Goal: Task Accomplishment & Management: Complete application form

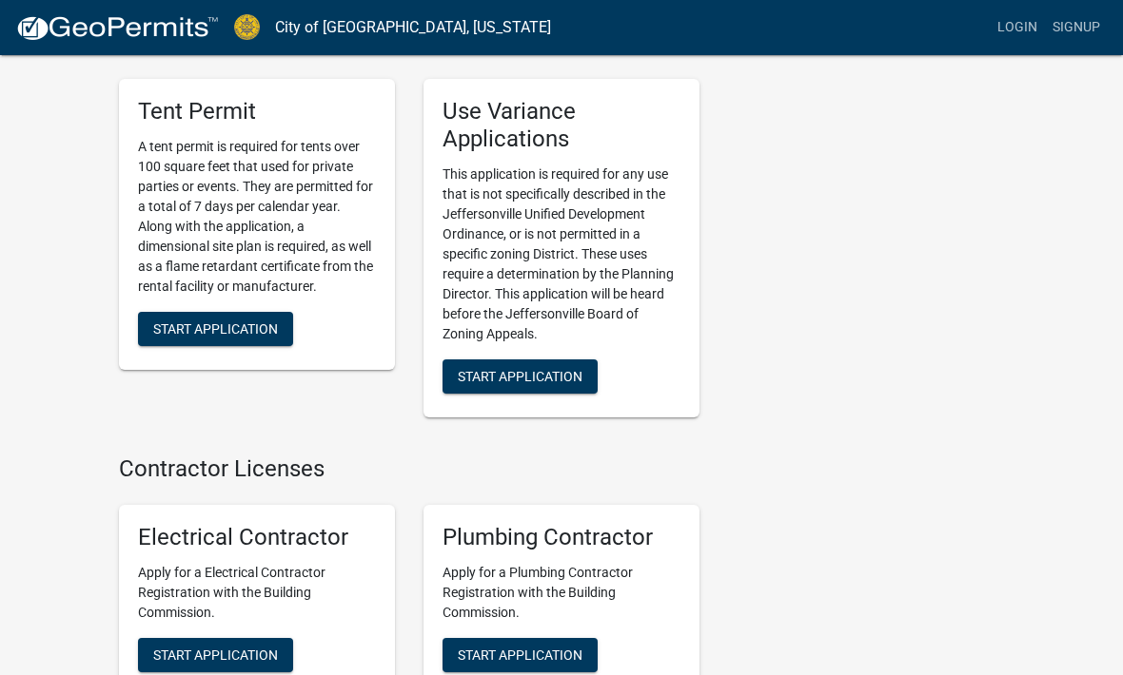
scroll to position [4517, 0]
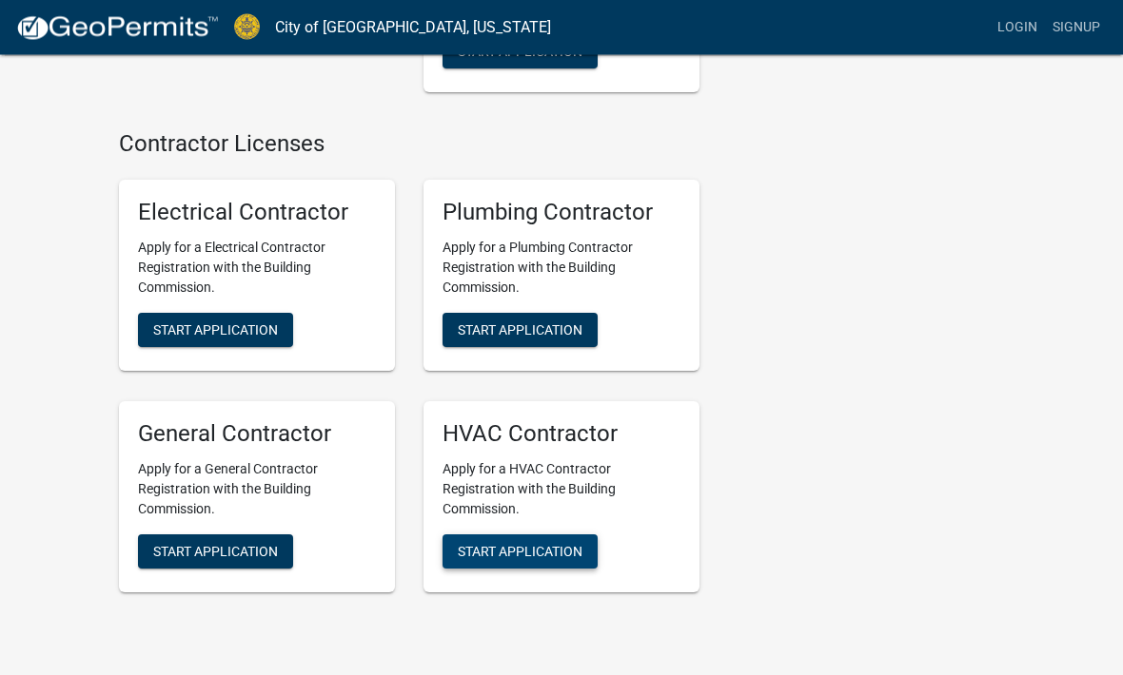
click at [541, 544] on span "Start Application" at bounding box center [520, 551] width 125 height 15
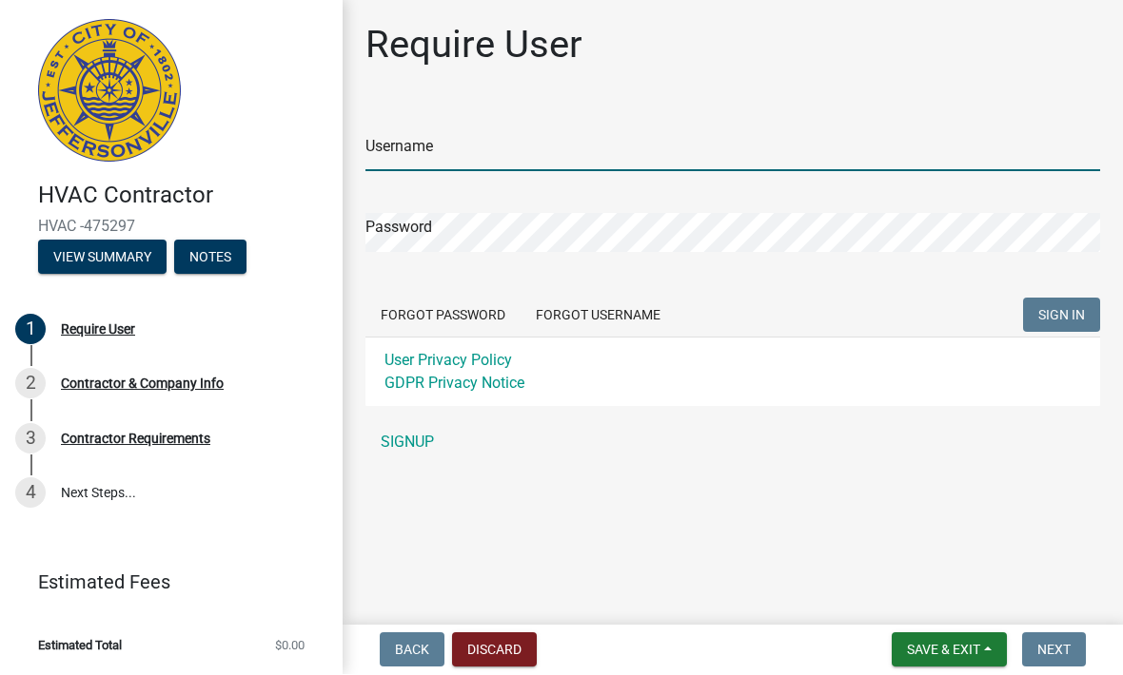
click at [434, 154] on input "Username" at bounding box center [732, 152] width 734 height 39
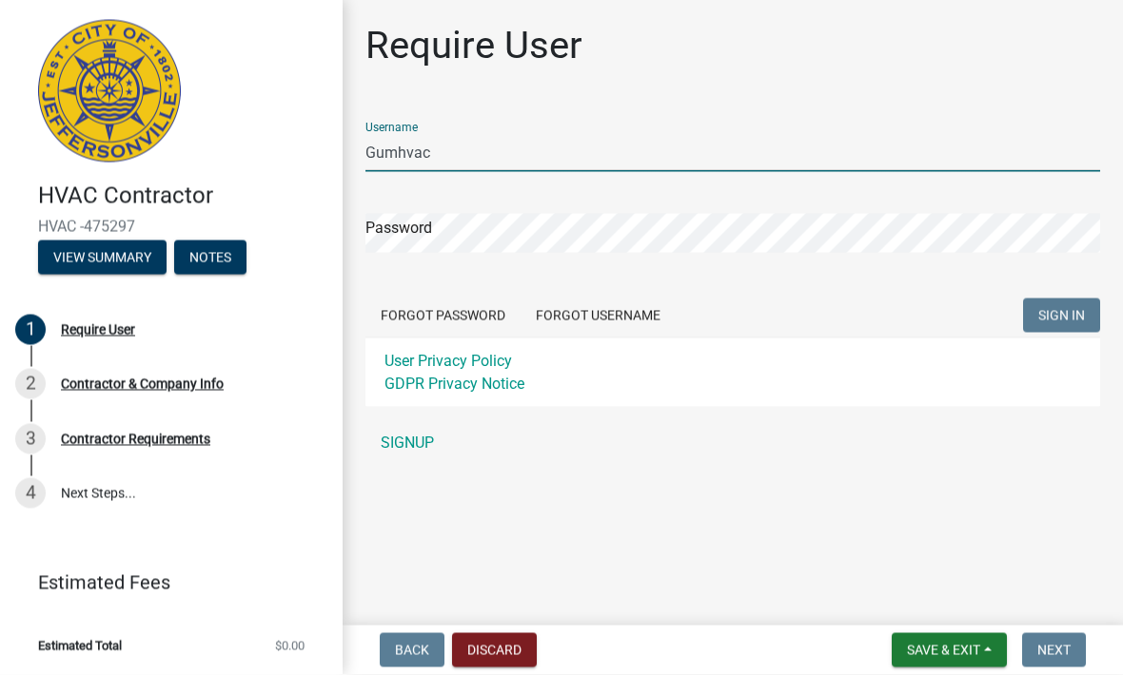
type input "Gumhvac"
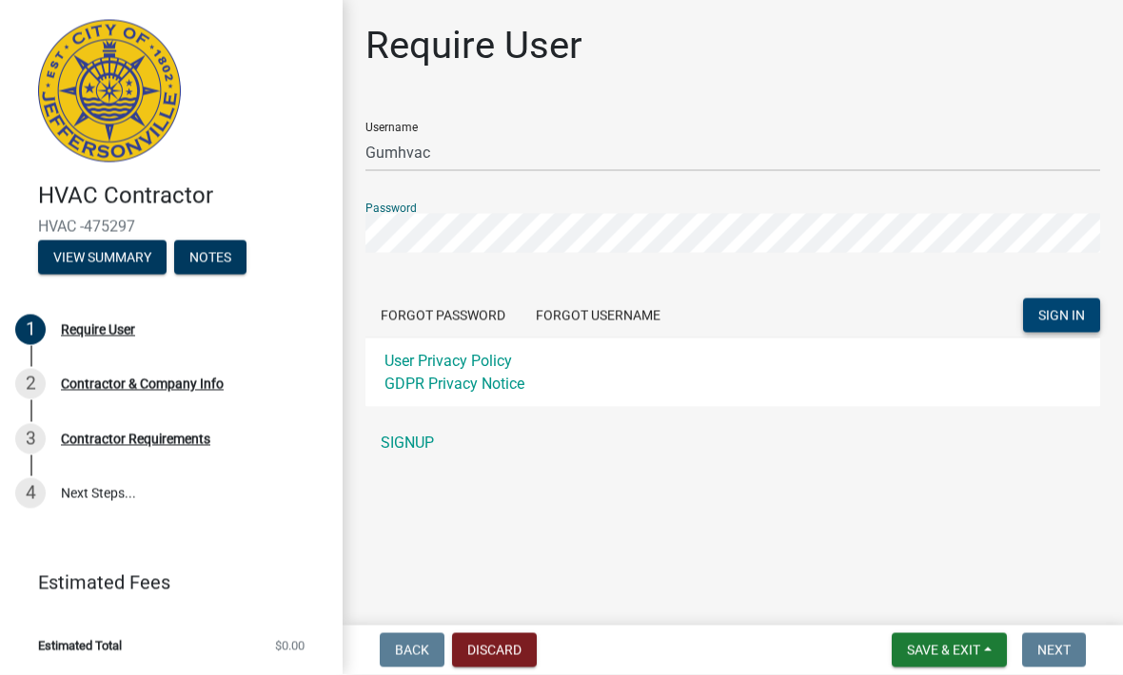
click at [1072, 314] on span "SIGN IN" at bounding box center [1061, 315] width 47 height 15
click at [1061, 315] on button "SIGN IN" at bounding box center [1061, 316] width 77 height 34
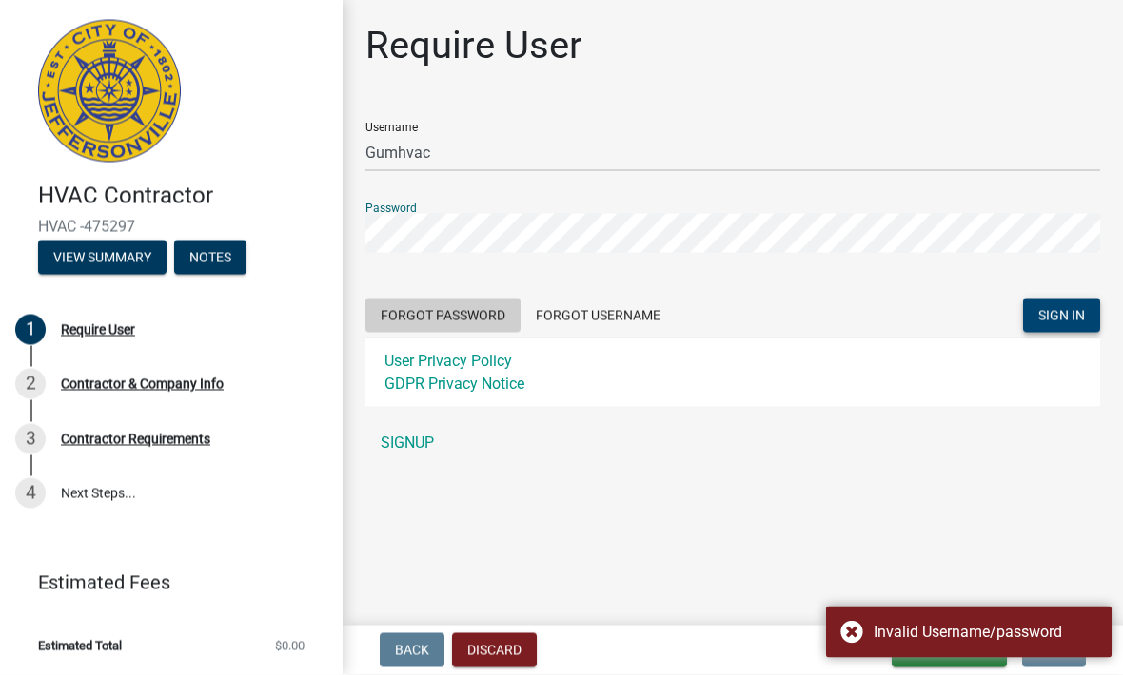
click at [481, 313] on button "Forgot Password" at bounding box center [442, 316] width 155 height 34
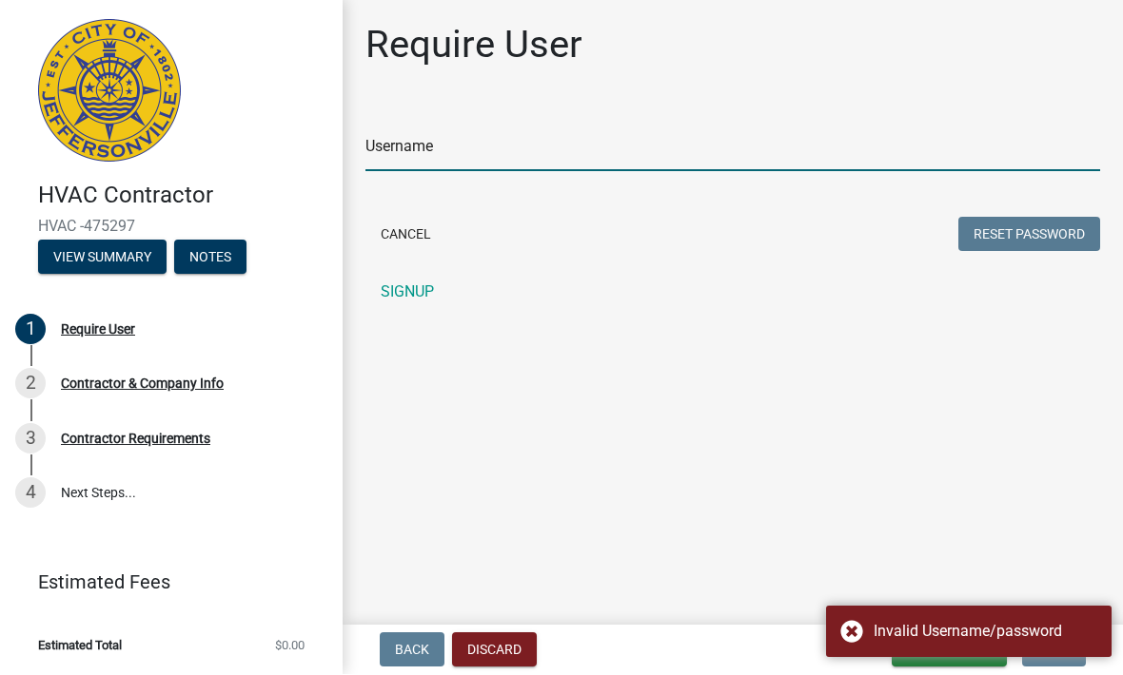
click at [448, 144] on input "Username" at bounding box center [732, 152] width 734 height 39
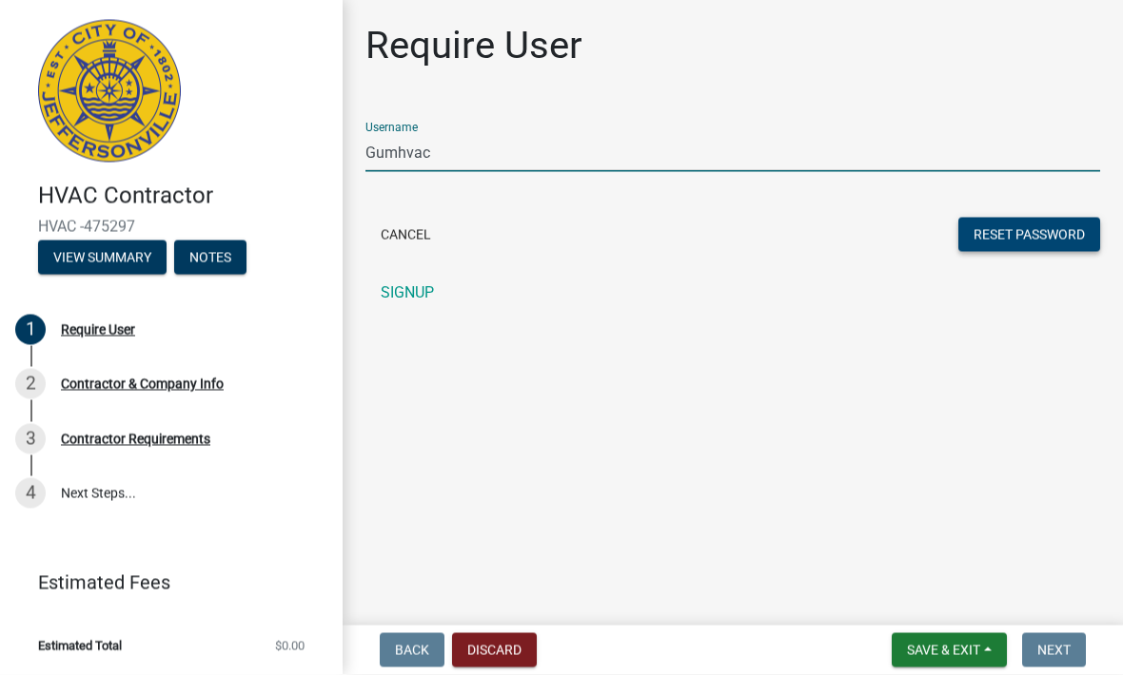
type input "Gumhvac"
click at [1022, 237] on button "Reset Password" at bounding box center [1029, 235] width 142 height 34
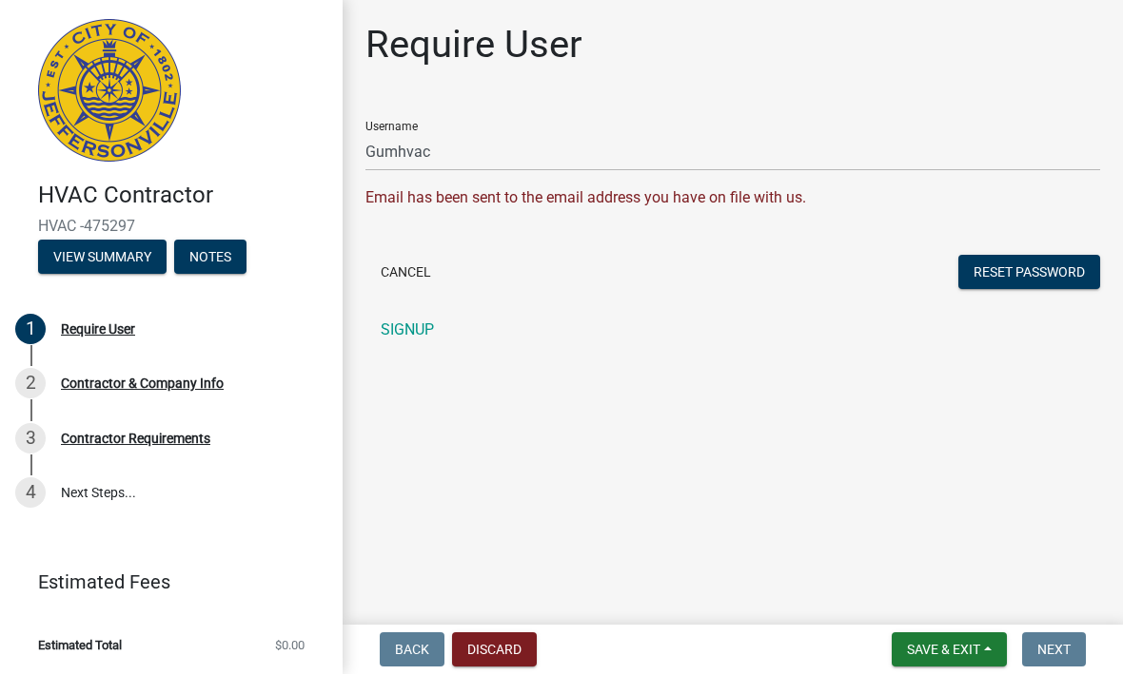
click at [431, 615] on main "Require User Username Gumhvac Email has been sent to the email address you have…" at bounding box center [732, 309] width 780 height 618
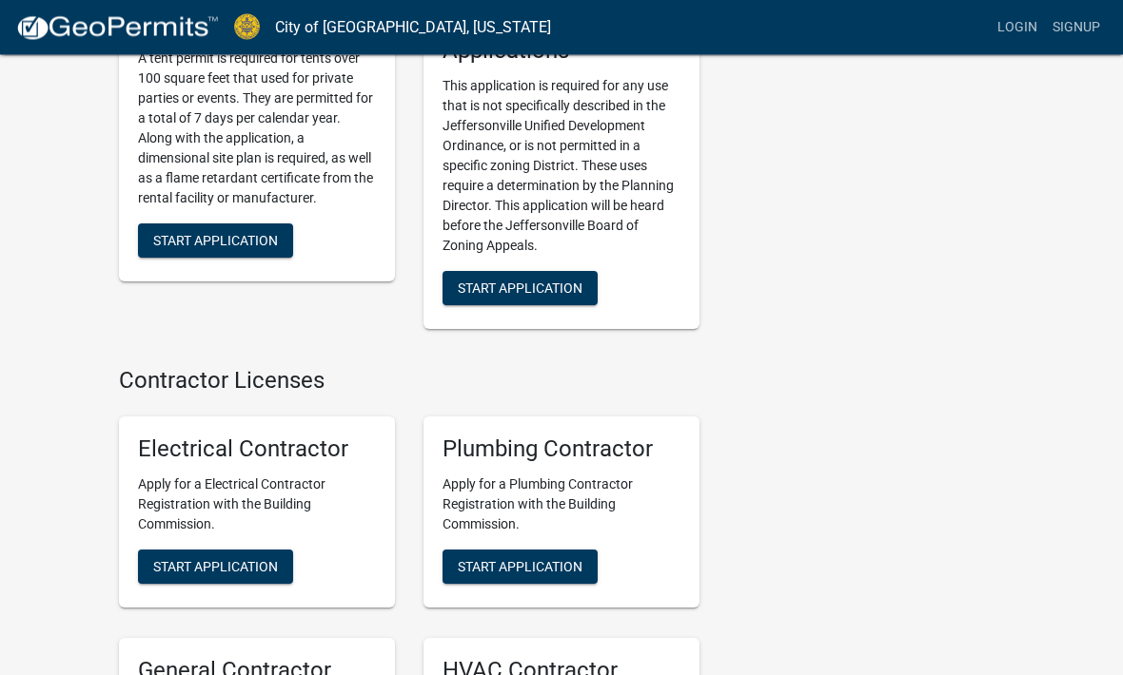
scroll to position [4517, 0]
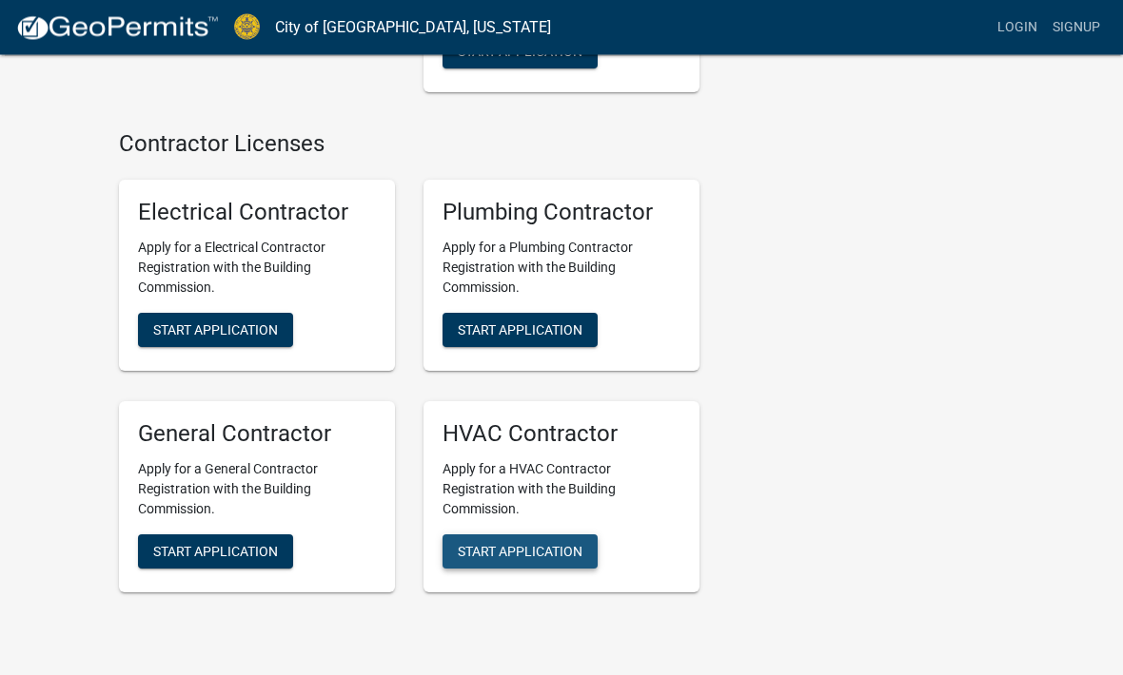
click at [525, 549] on button "Start Application" at bounding box center [519, 553] width 155 height 34
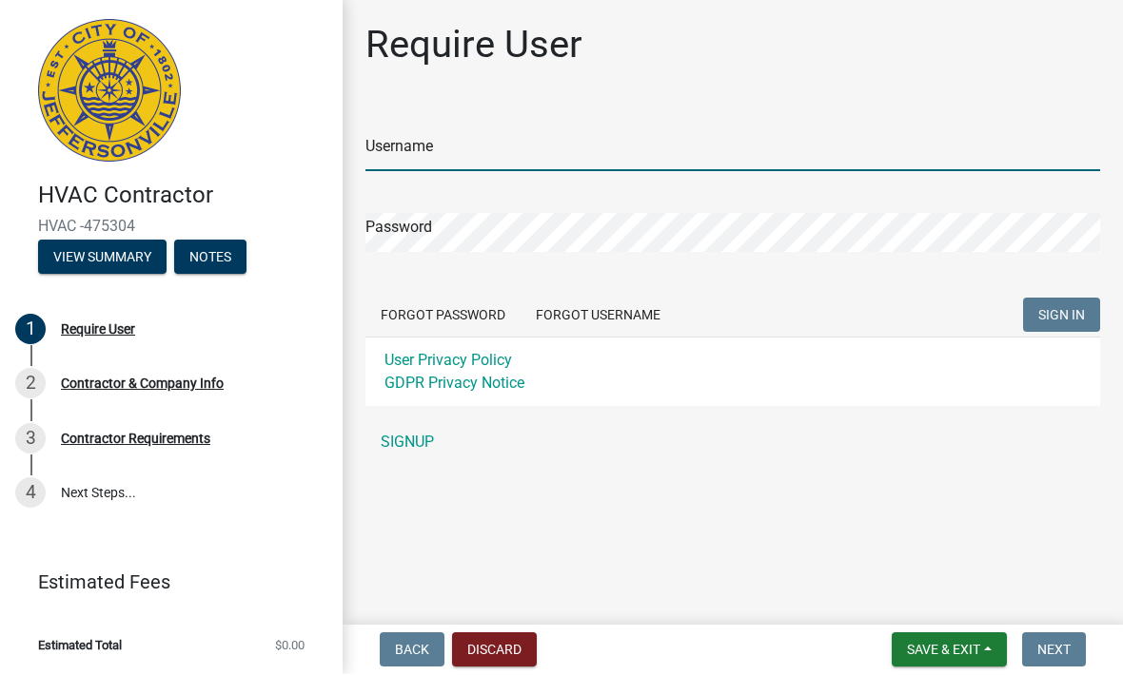
click at [446, 148] on input "Username" at bounding box center [732, 152] width 734 height 39
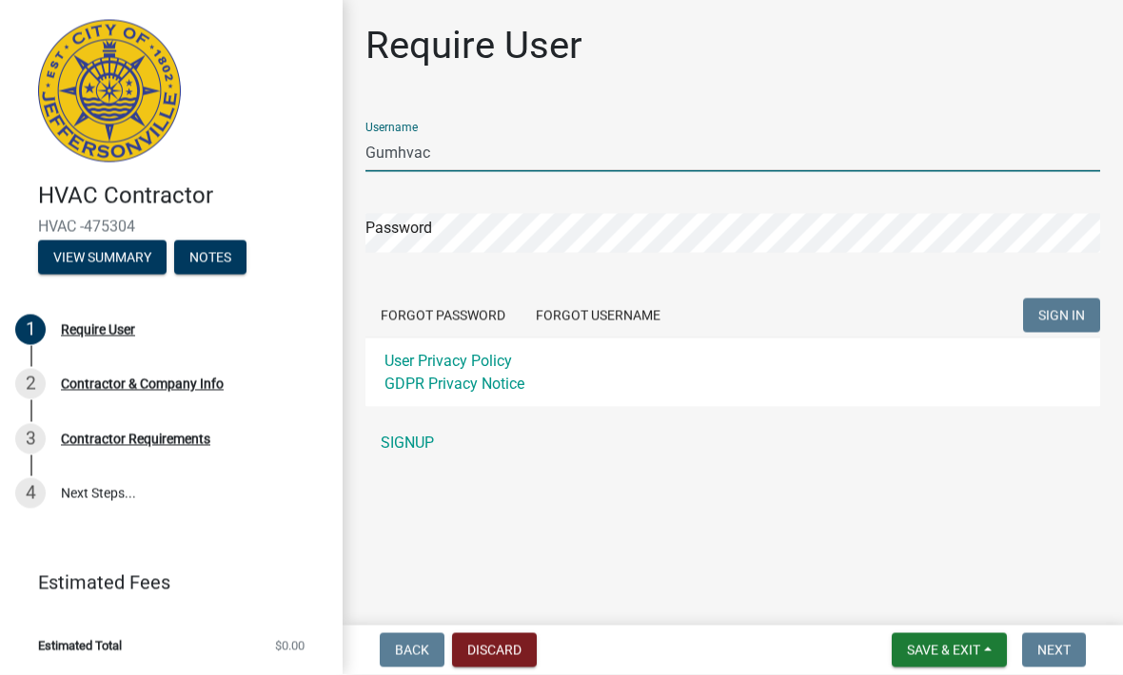
type input "Gumhvac"
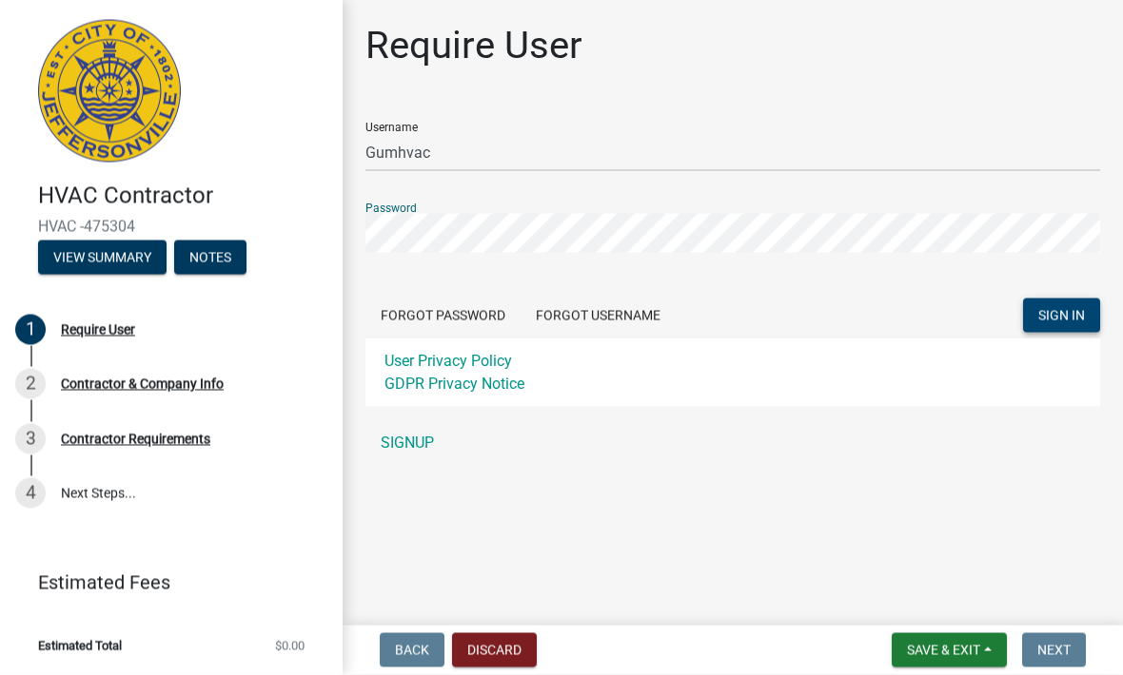
click at [1071, 313] on span "SIGN IN" at bounding box center [1061, 315] width 47 height 15
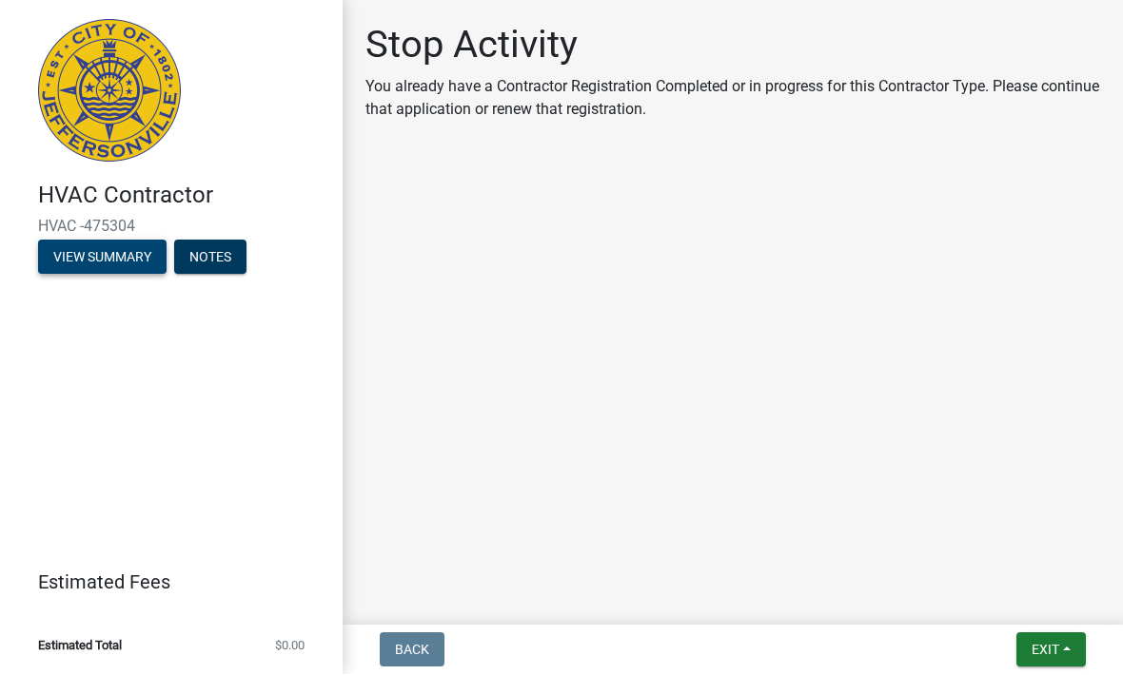
click at [143, 245] on button "View Summary" at bounding box center [102, 258] width 128 height 34
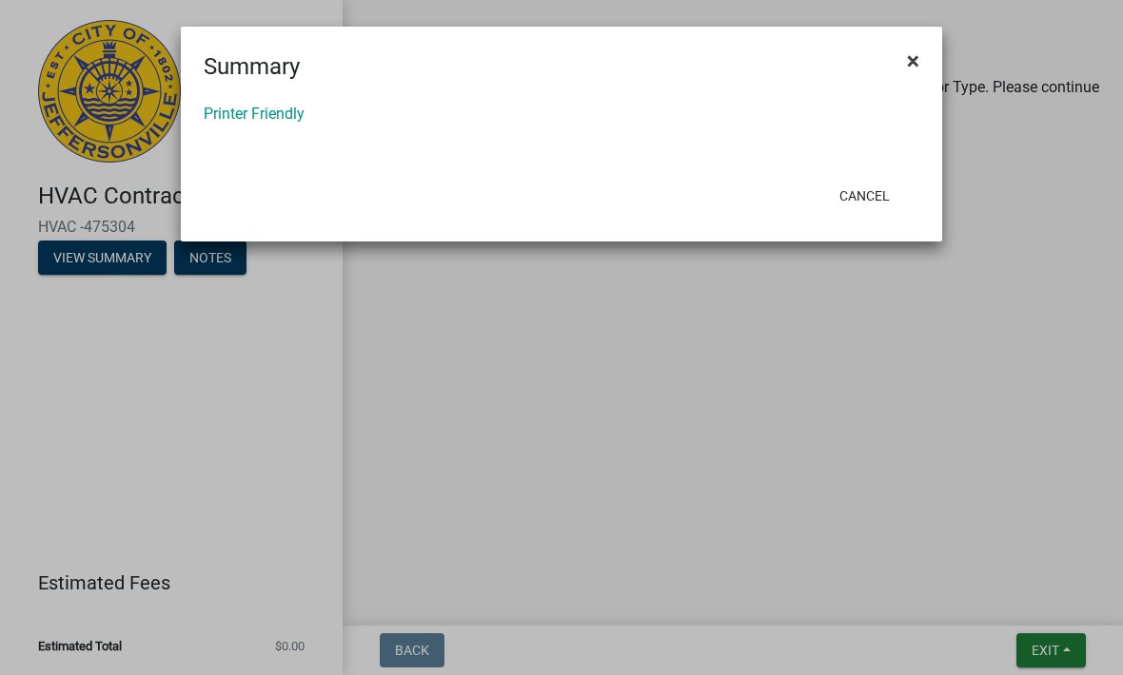
click at [913, 68] on span "×" at bounding box center [913, 61] width 12 height 27
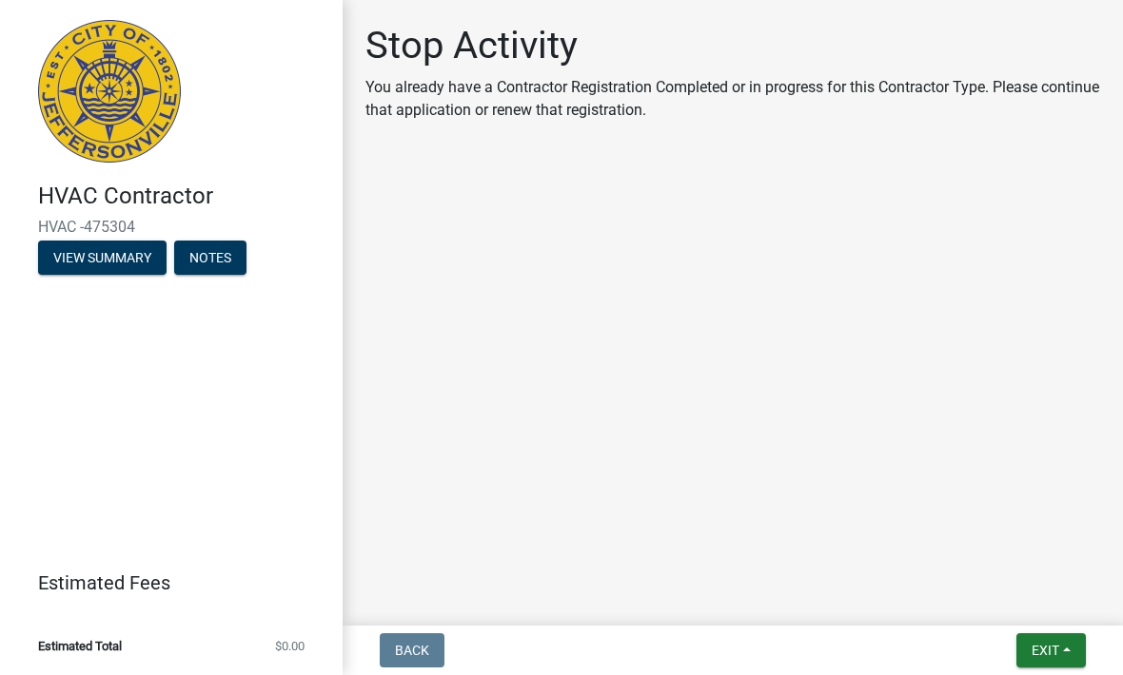
click at [148, 204] on h4 "HVAC Contractor" at bounding box center [182, 197] width 289 height 28
click at [134, 107] on img at bounding box center [109, 91] width 143 height 143
click at [227, 248] on button "Notes" at bounding box center [210, 258] width 72 height 34
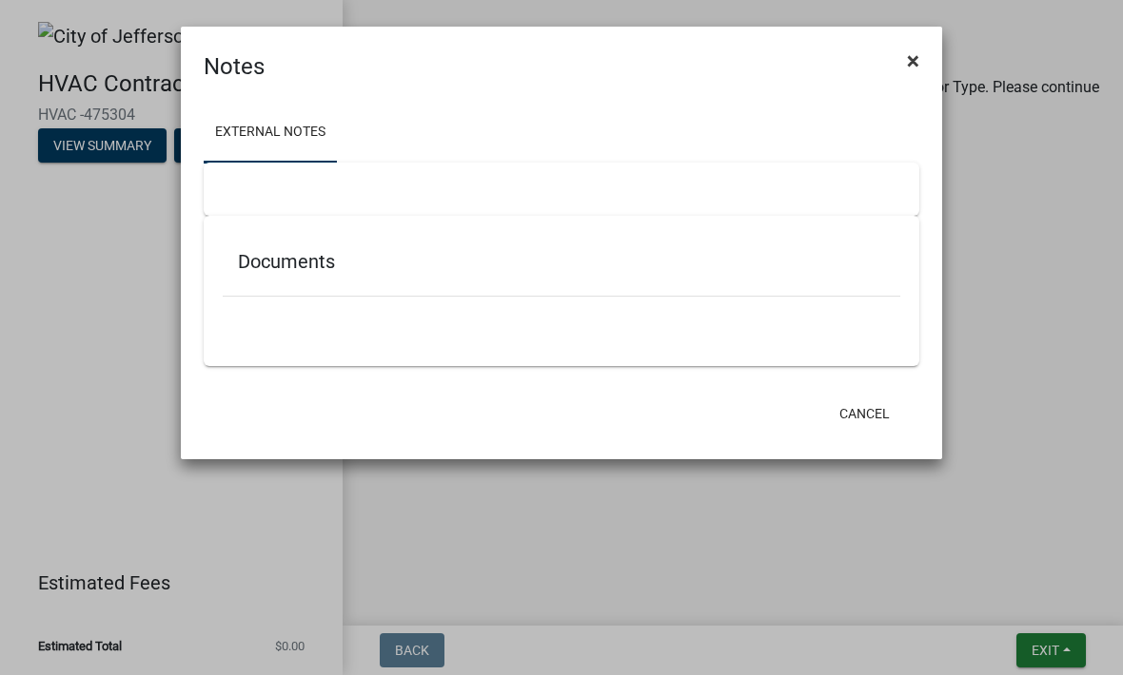
click at [923, 57] on button "×" at bounding box center [912, 60] width 43 height 53
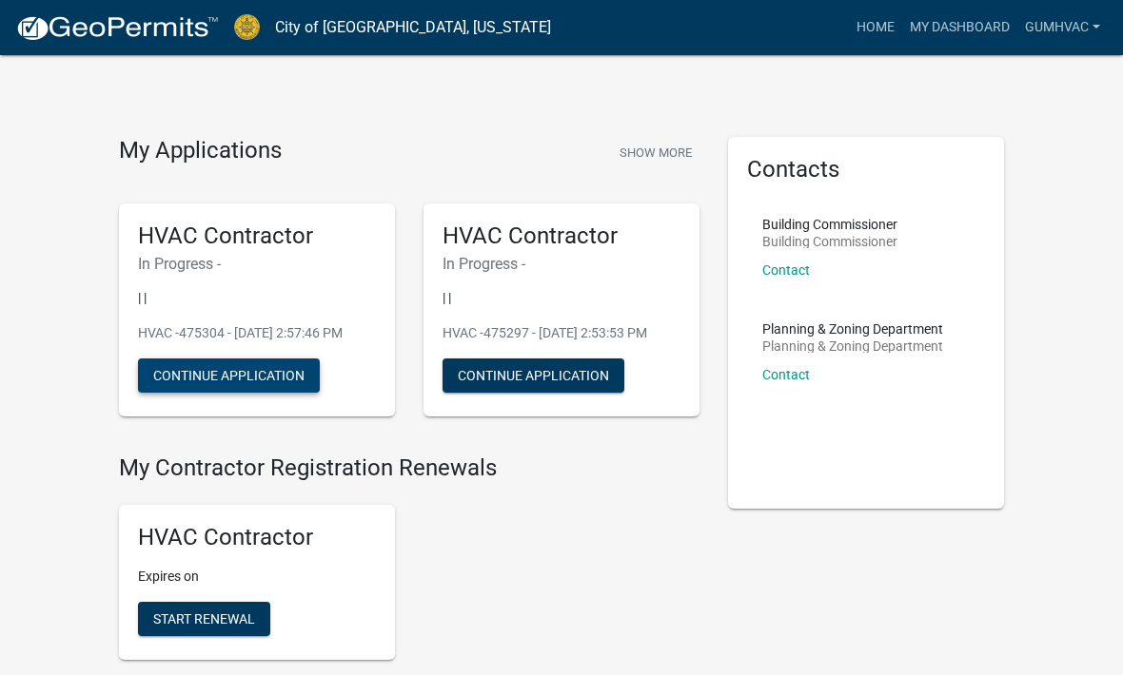
click at [276, 390] on button "Continue Application" at bounding box center [229, 376] width 182 height 34
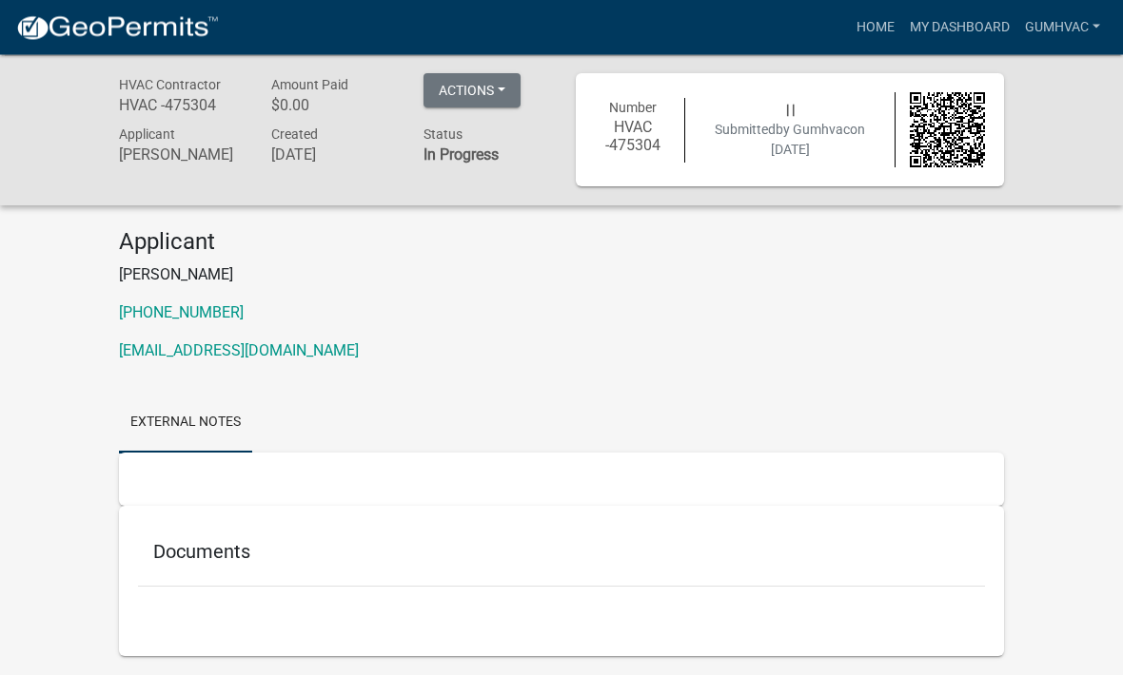
click at [219, 560] on h5 "Documents" at bounding box center [561, 552] width 816 height 23
click at [498, 107] on button "Actions" at bounding box center [471, 91] width 97 height 34
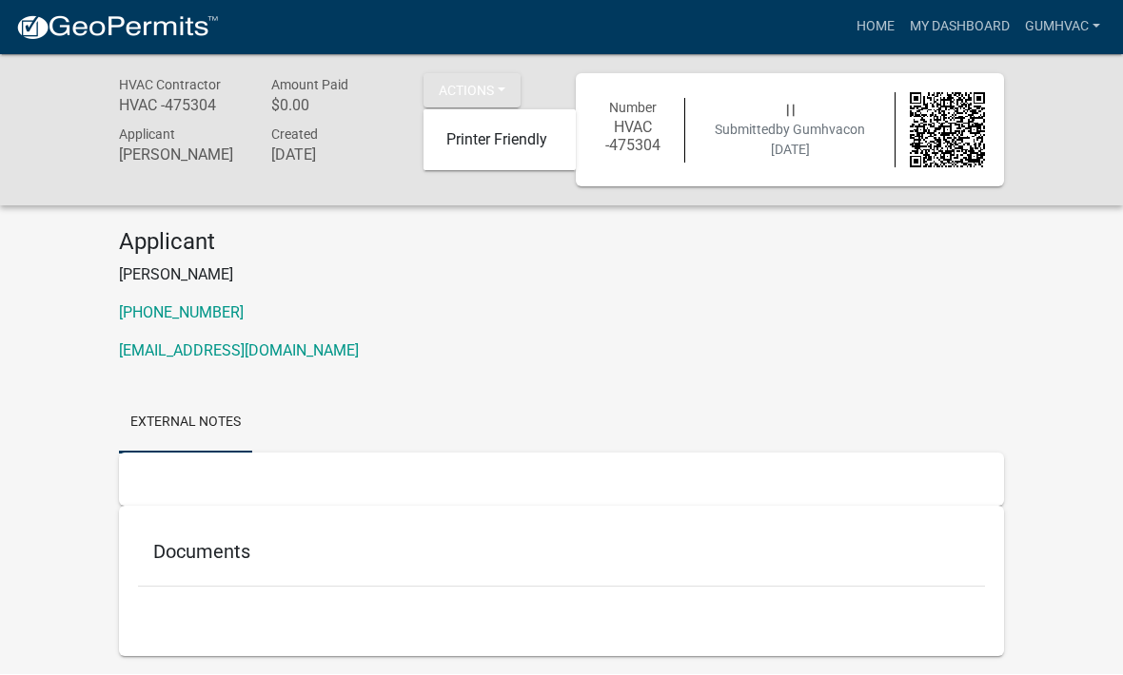
click at [694, 303] on p "812-697-0075" at bounding box center [561, 314] width 885 height 23
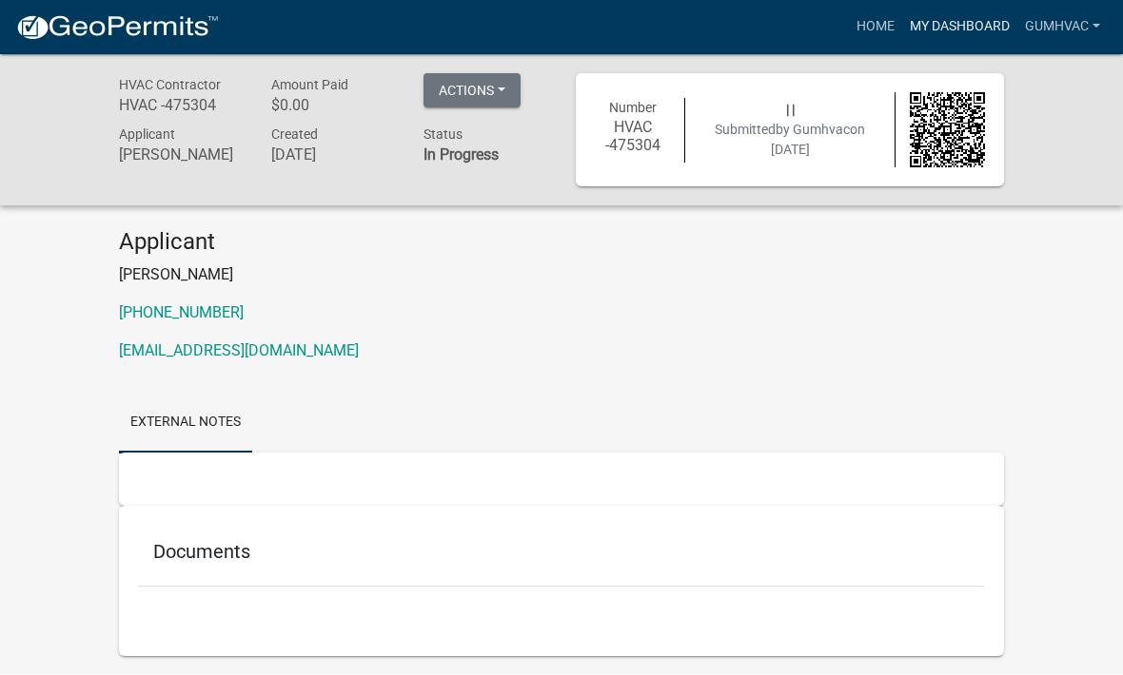
click at [970, 15] on link "My Dashboard" at bounding box center [959, 28] width 115 height 36
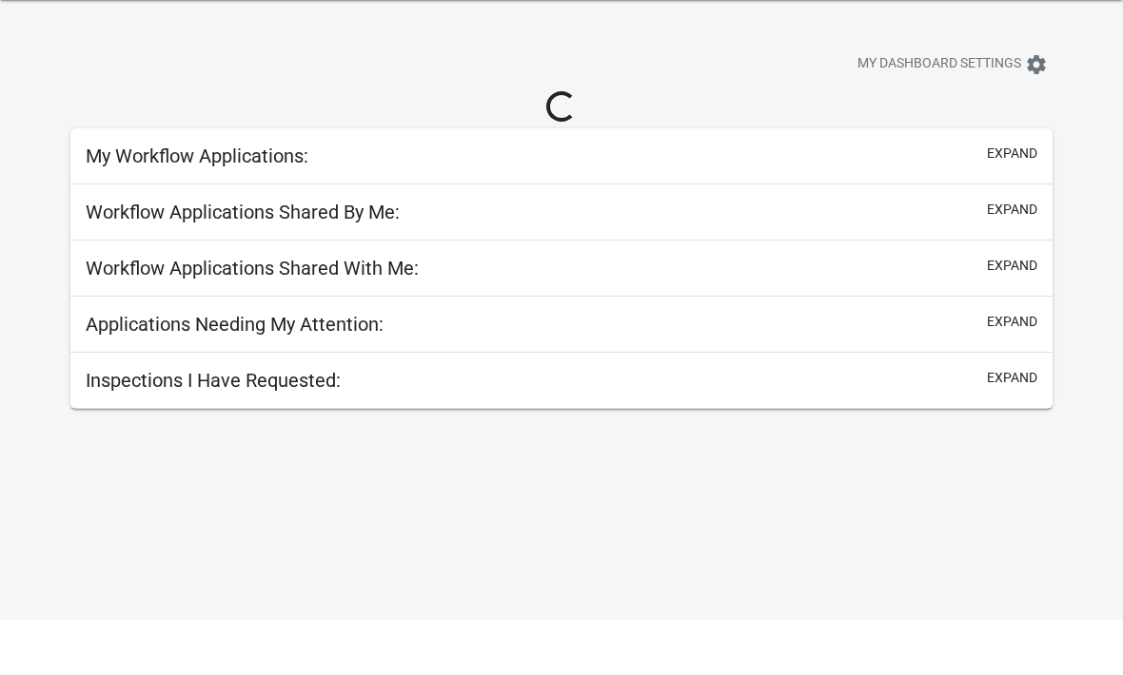
scroll to position [55, 0]
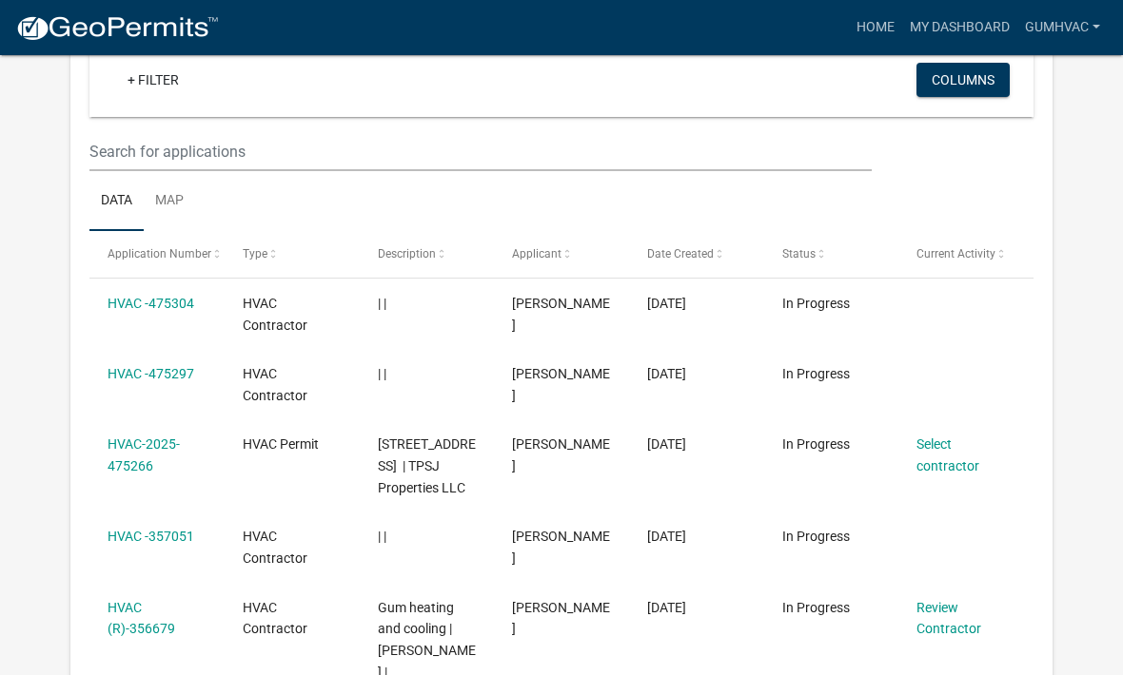
scroll to position [192, 0]
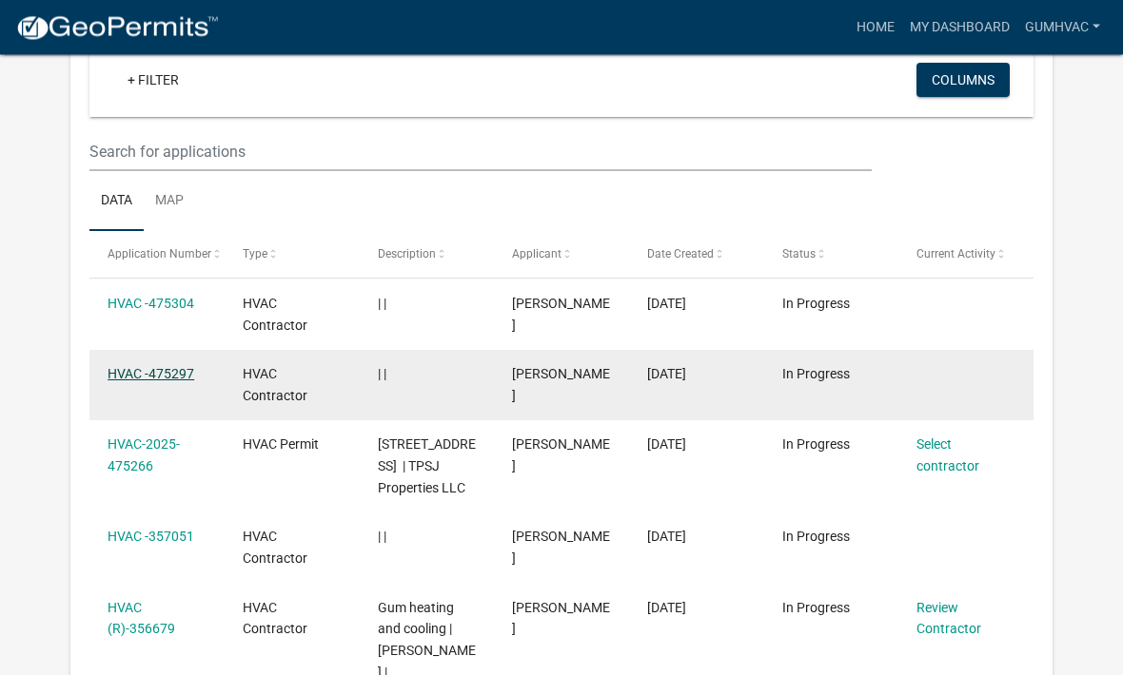
click at [161, 379] on link "HVAC -475297" at bounding box center [150, 374] width 87 height 15
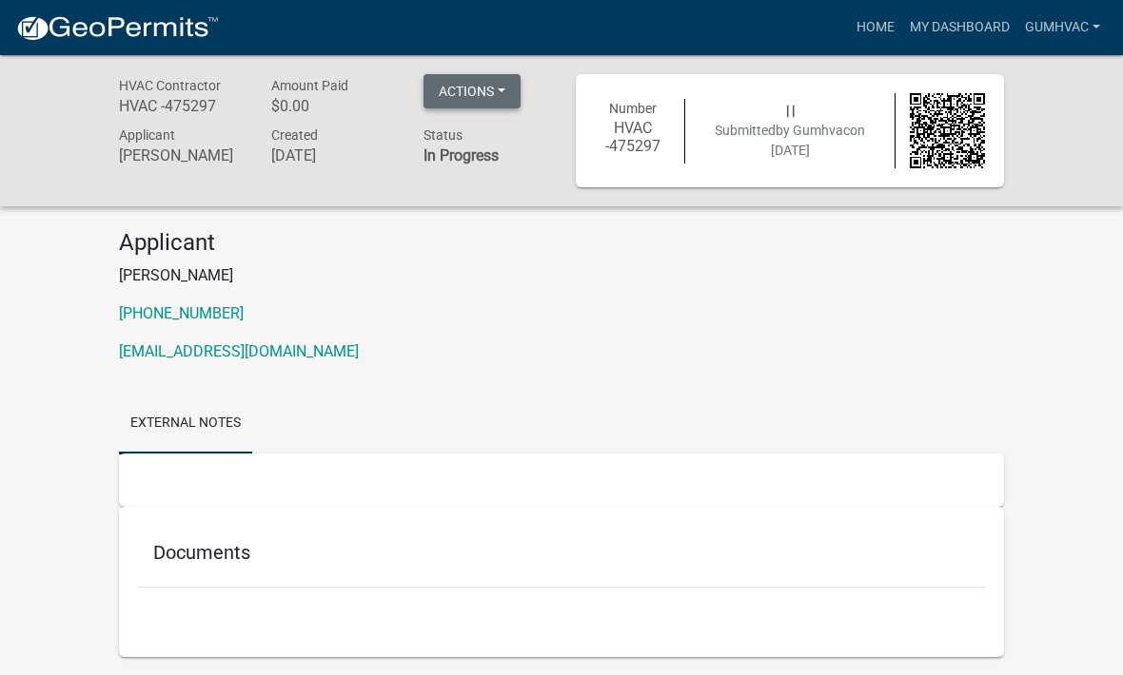
click at [479, 106] on button "Actions" at bounding box center [471, 91] width 97 height 34
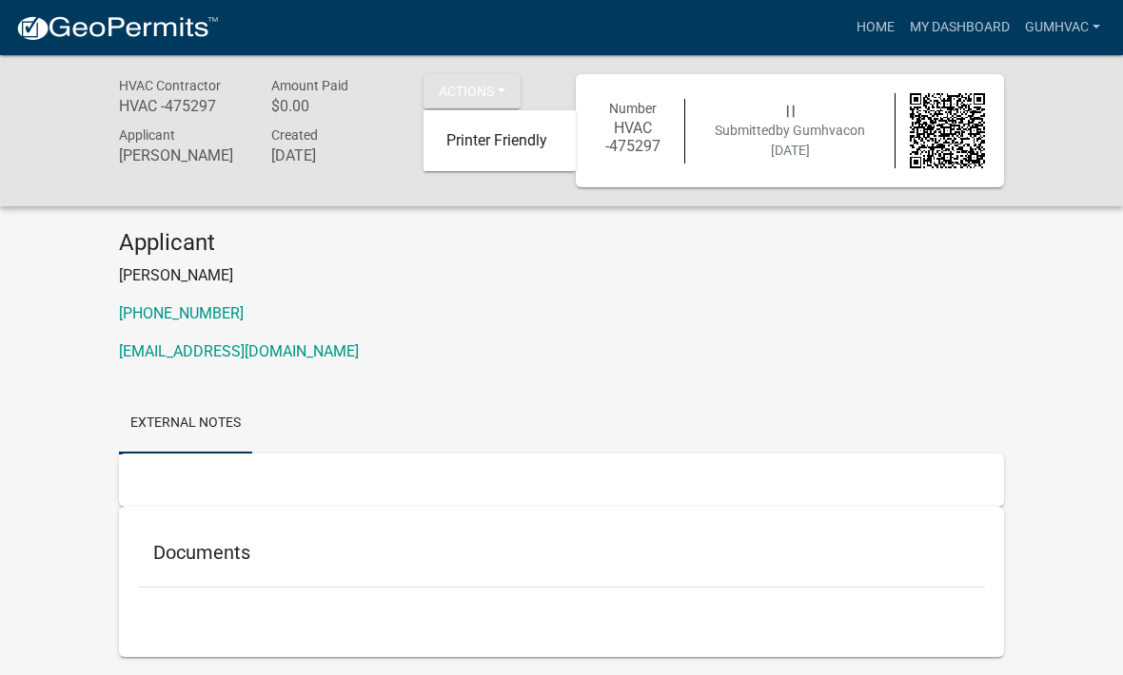
click at [590, 352] on p "Gumhvac@gmail.com" at bounding box center [561, 352] width 885 height 23
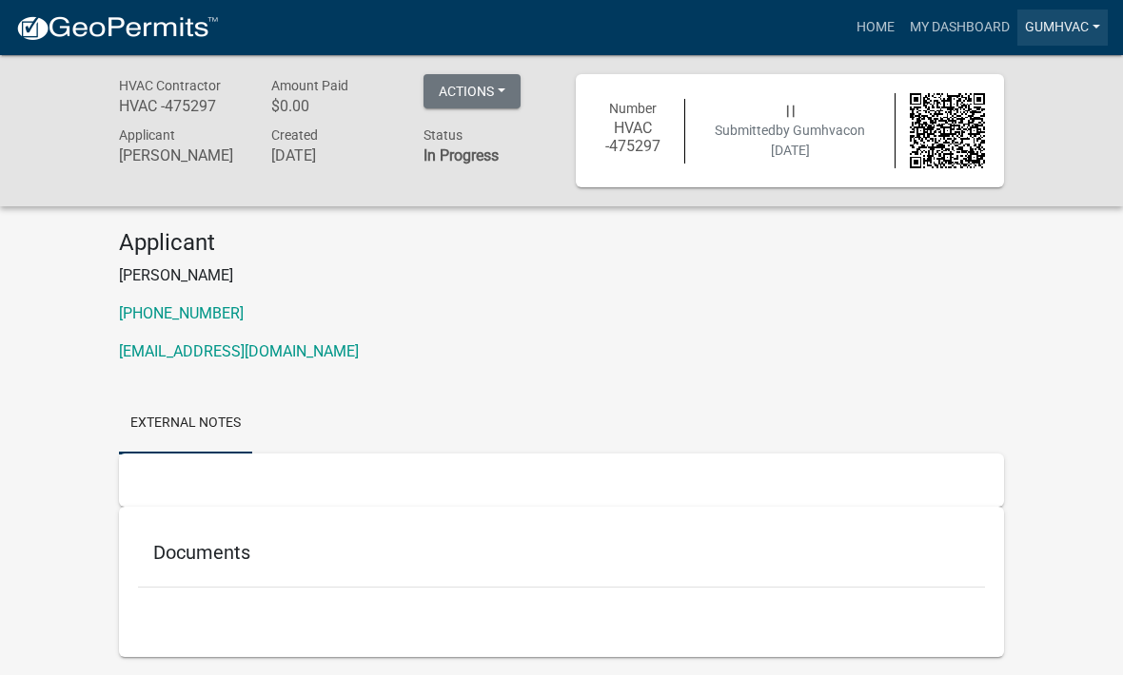
click at [1074, 36] on link "Gumhvac" at bounding box center [1062, 28] width 90 height 36
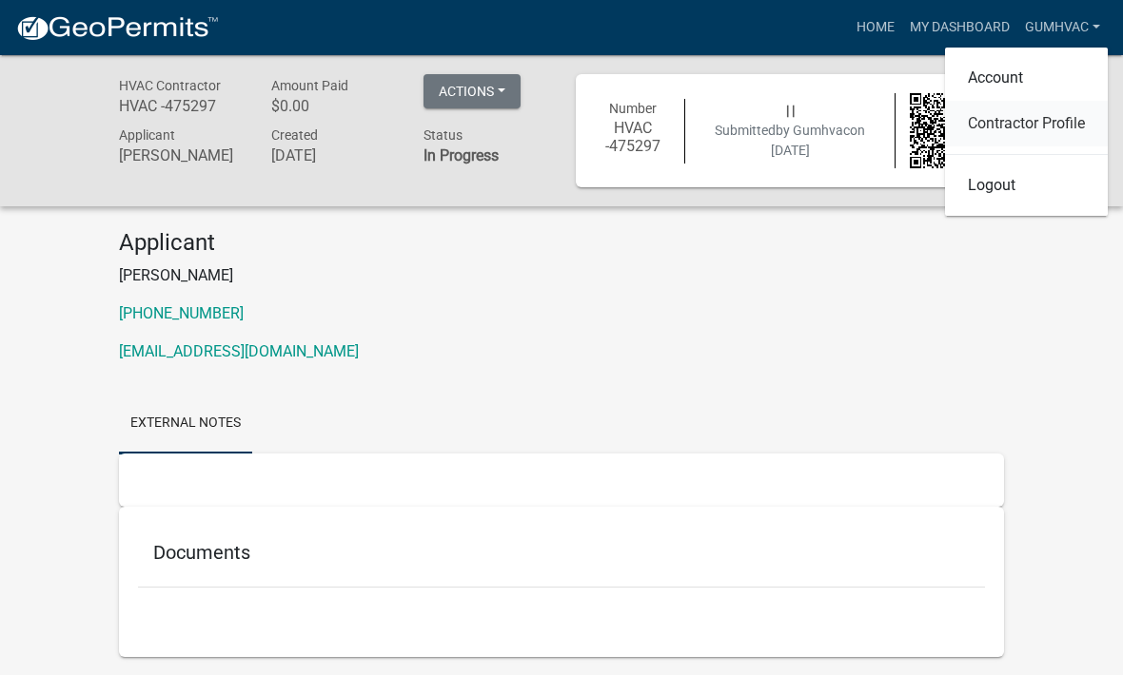
click at [1040, 132] on link "Contractor Profile" at bounding box center [1026, 124] width 163 height 46
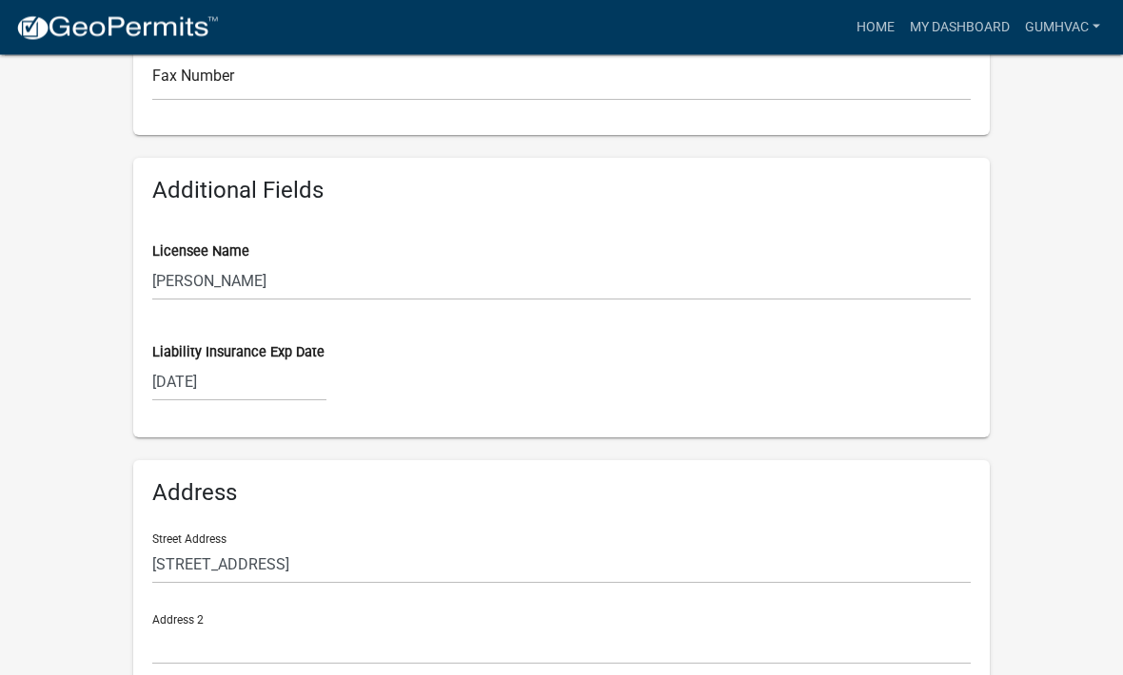
scroll to position [845, 0]
click at [452, 251] on div "Licensee Name" at bounding box center [561, 254] width 818 height 20
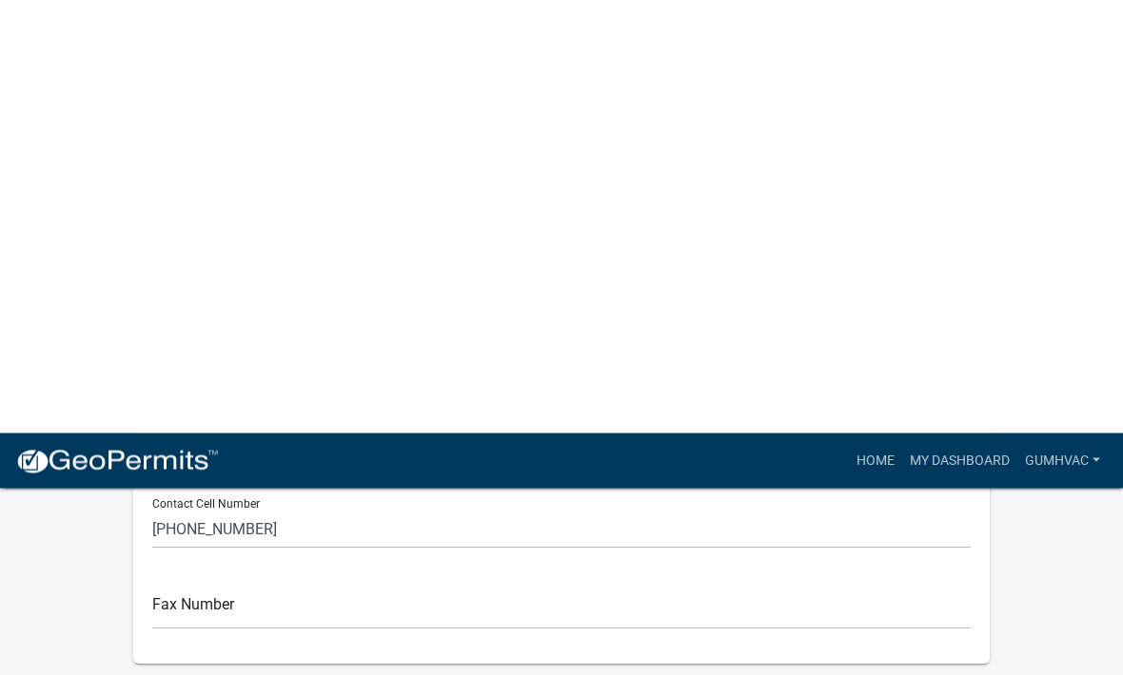
scroll to position [0, 0]
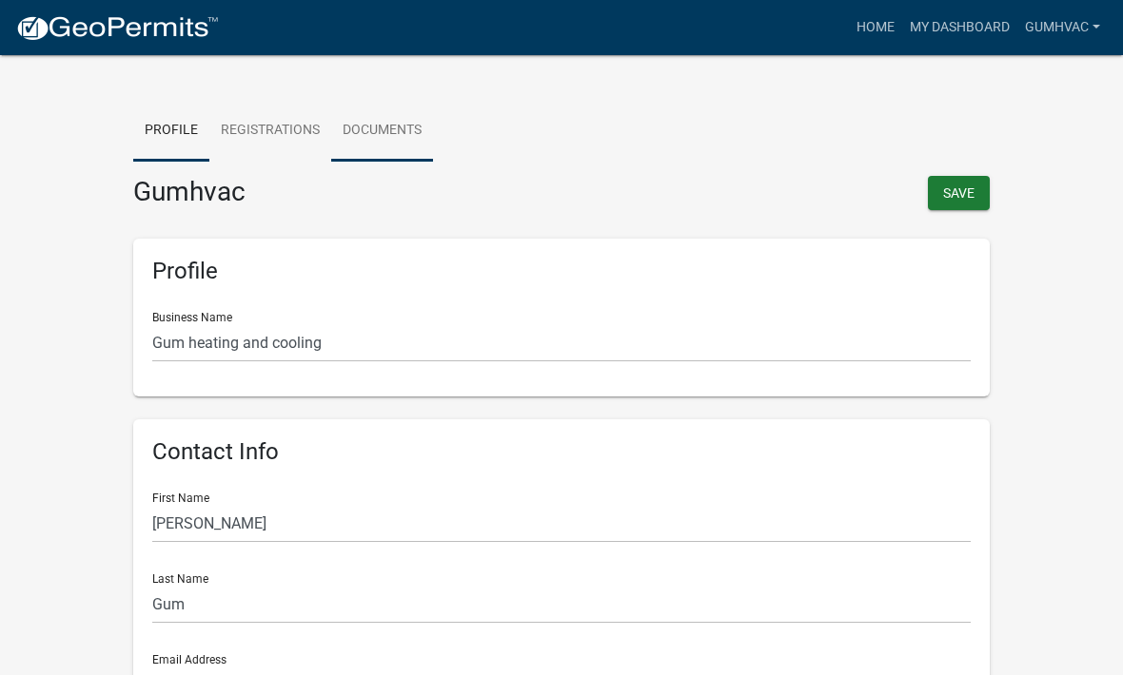
click at [393, 132] on link "Documents" at bounding box center [382, 131] width 102 height 61
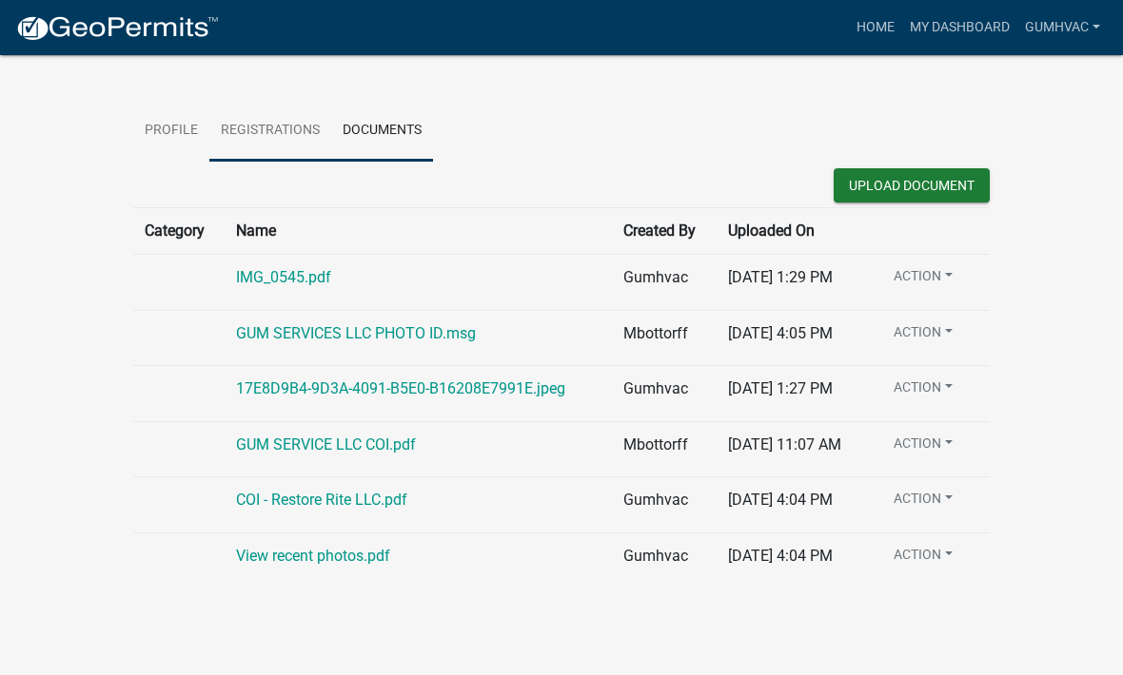
click at [262, 136] on link "Registrations" at bounding box center [270, 131] width 122 height 61
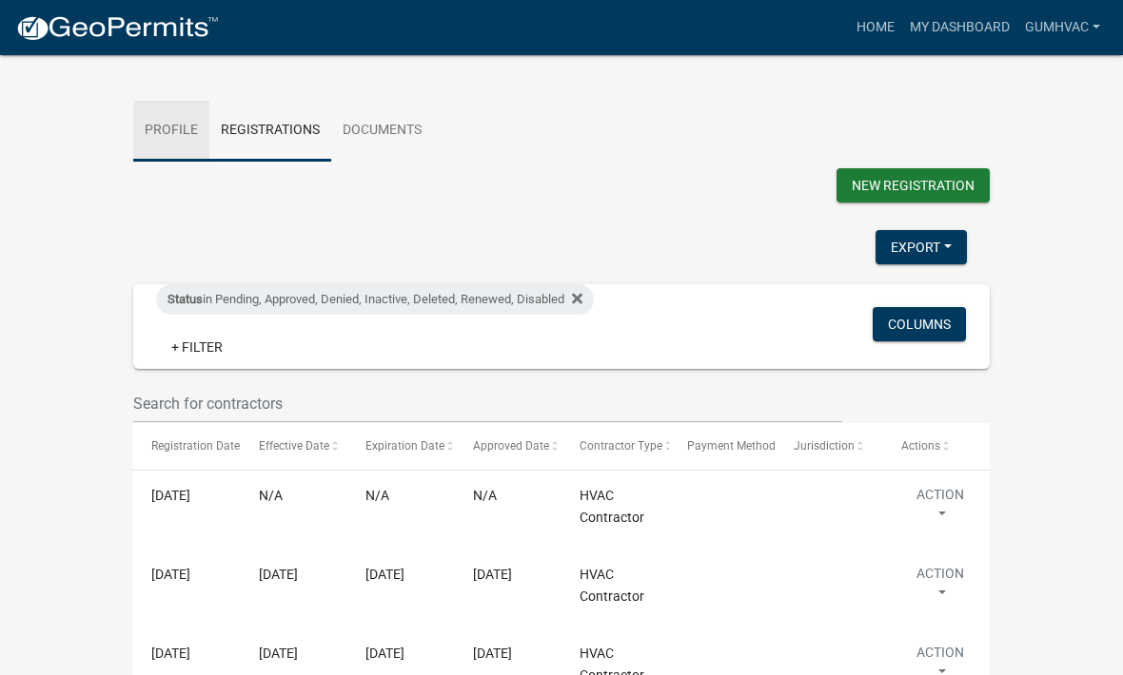
click at [158, 127] on link "Profile" at bounding box center [171, 131] width 76 height 61
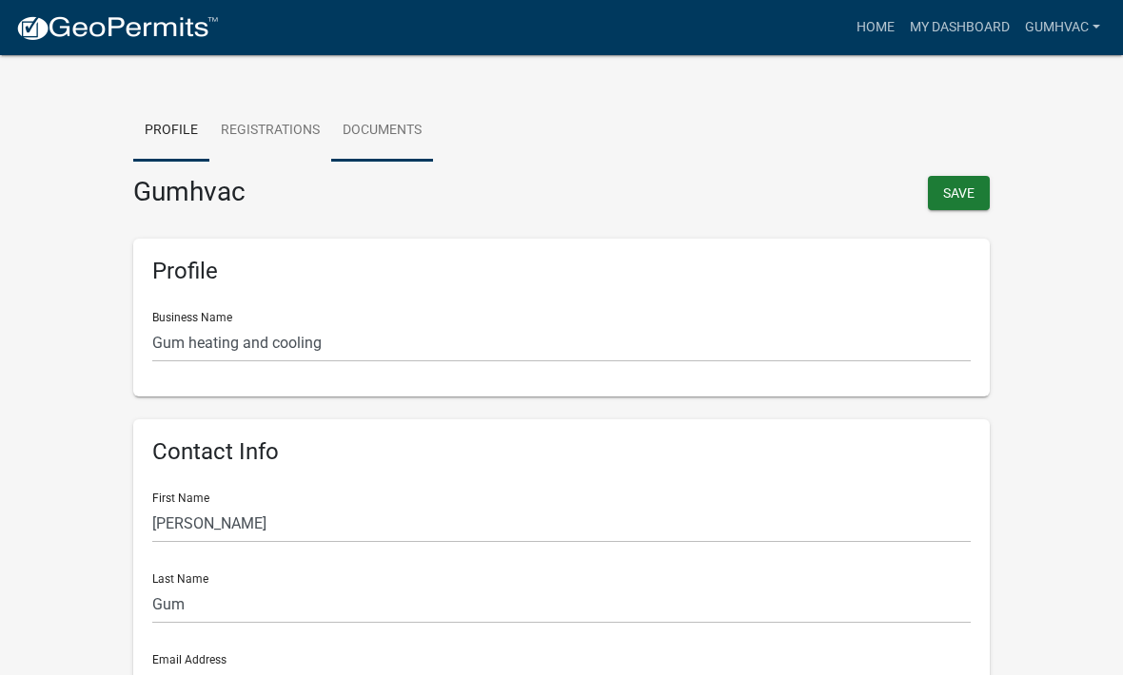
click at [381, 132] on link "Documents" at bounding box center [382, 131] width 102 height 61
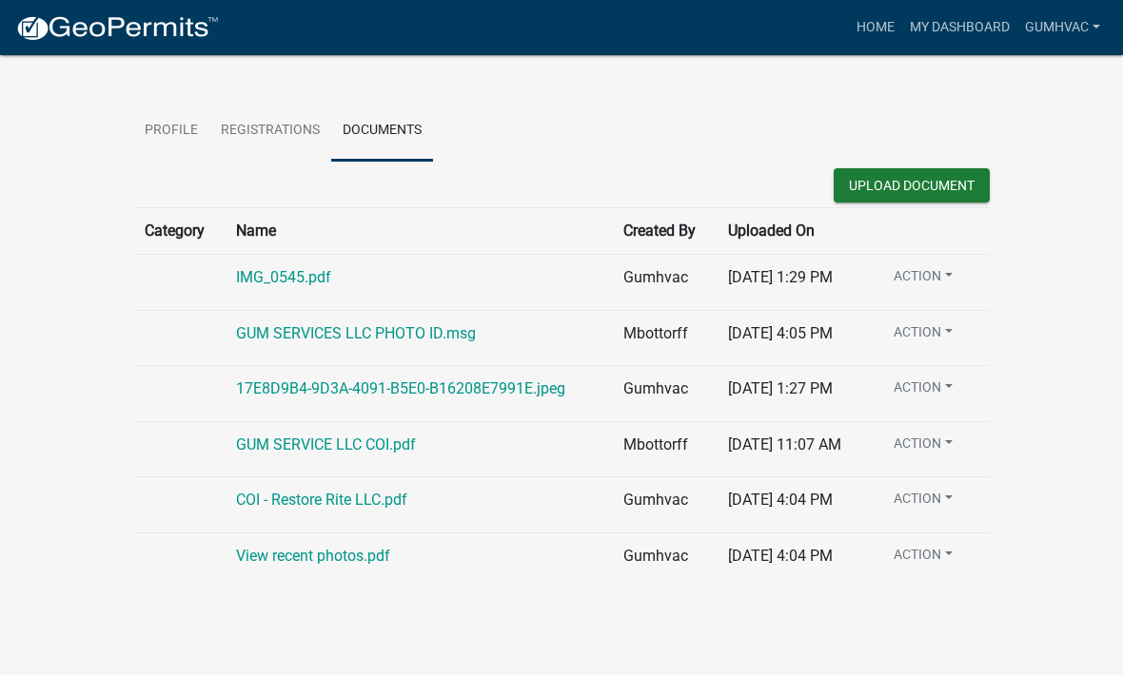
scroll to position [23, 0]
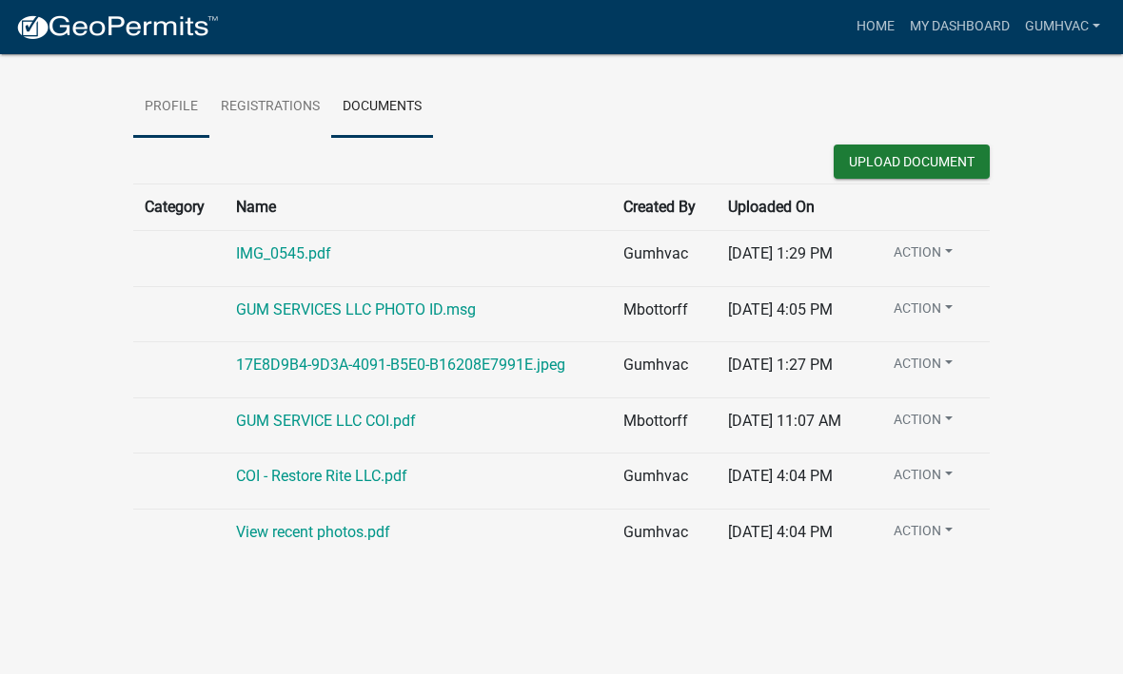
click at [172, 107] on link "Profile" at bounding box center [171, 108] width 76 height 61
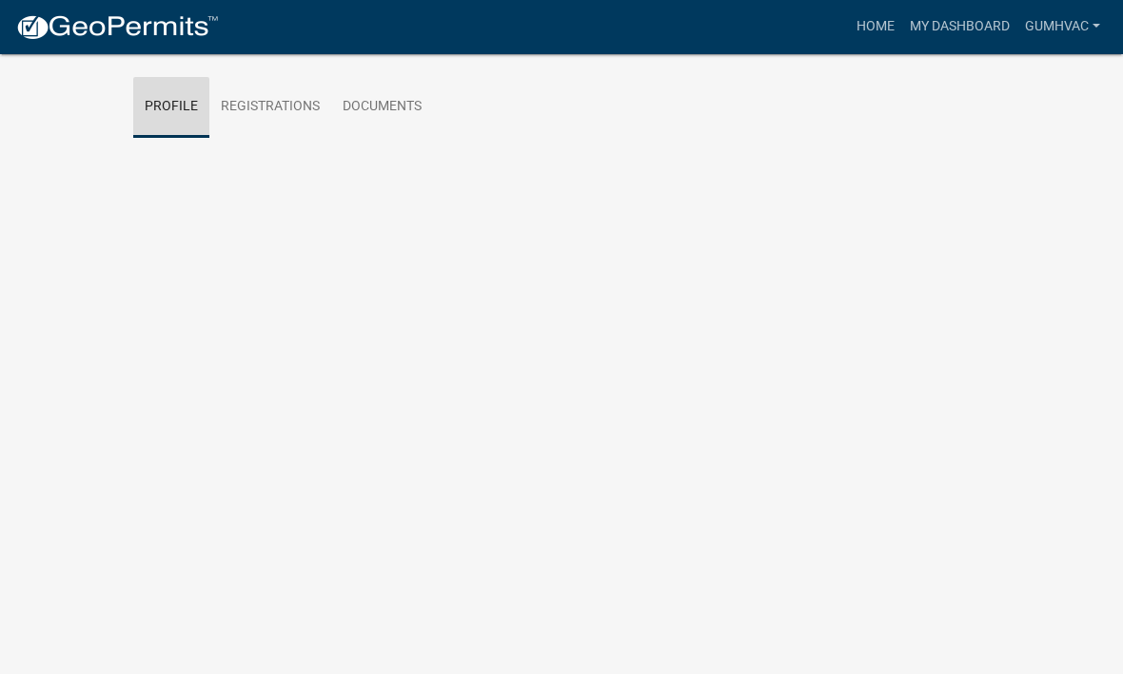
scroll to position [24, 0]
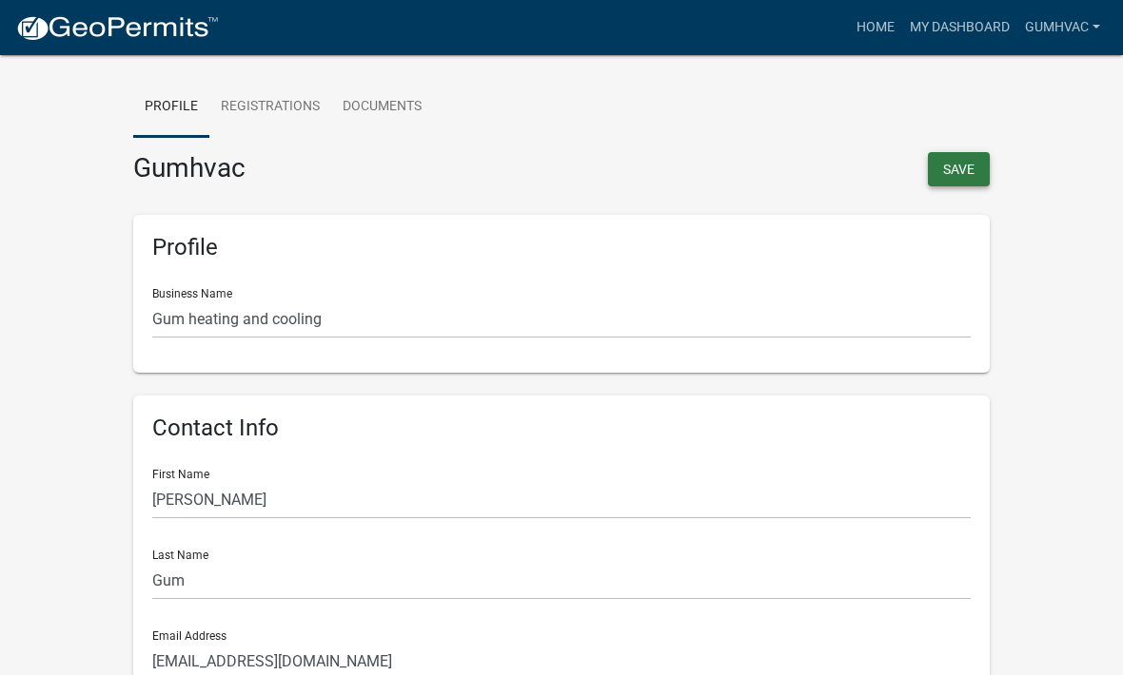
click at [965, 170] on button "Save" at bounding box center [959, 169] width 62 height 34
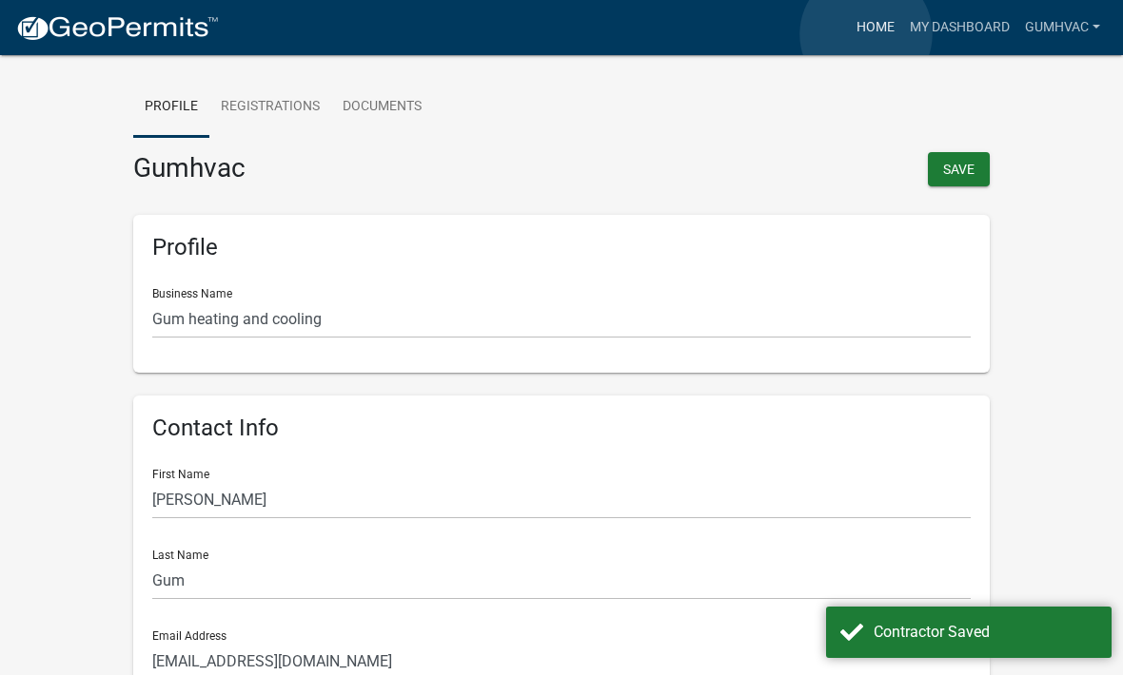
click at [867, 34] on link "Home" at bounding box center [875, 28] width 53 height 36
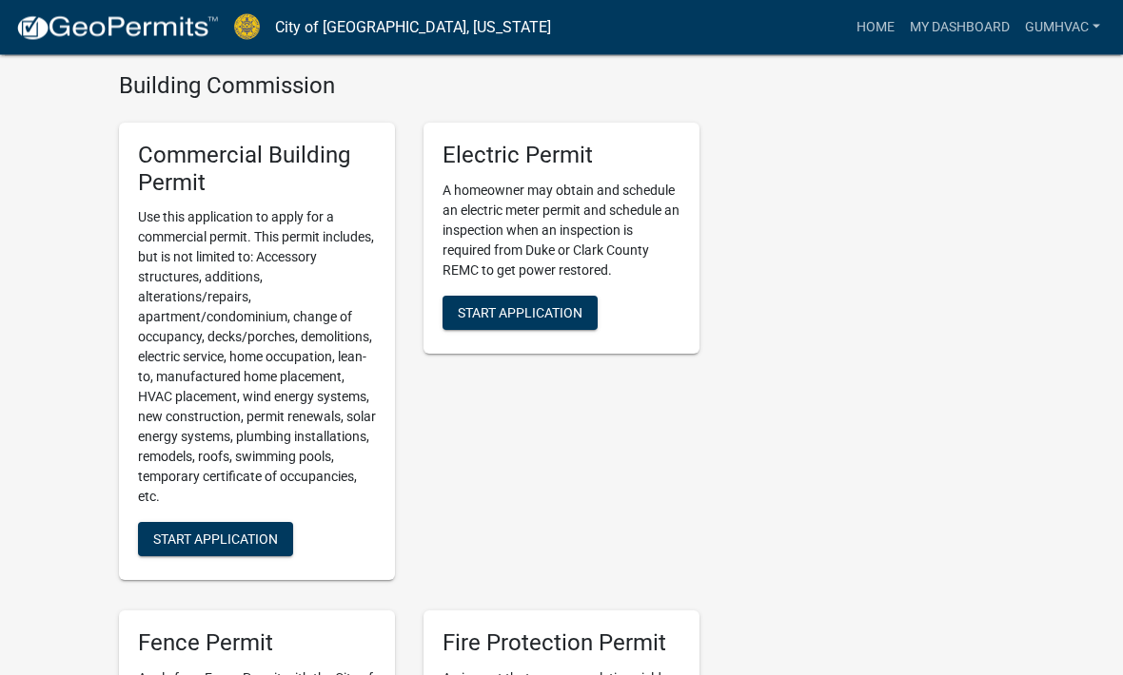
scroll to position [636, 0]
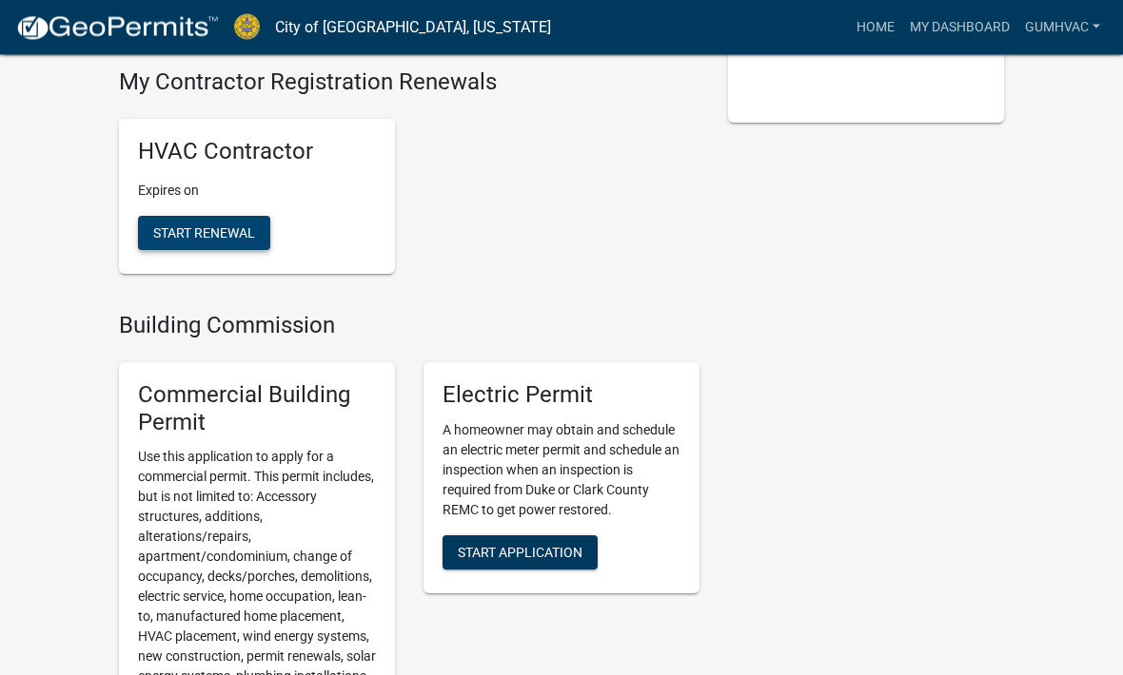
click at [188, 251] on button "Start Renewal" at bounding box center [204, 234] width 132 height 34
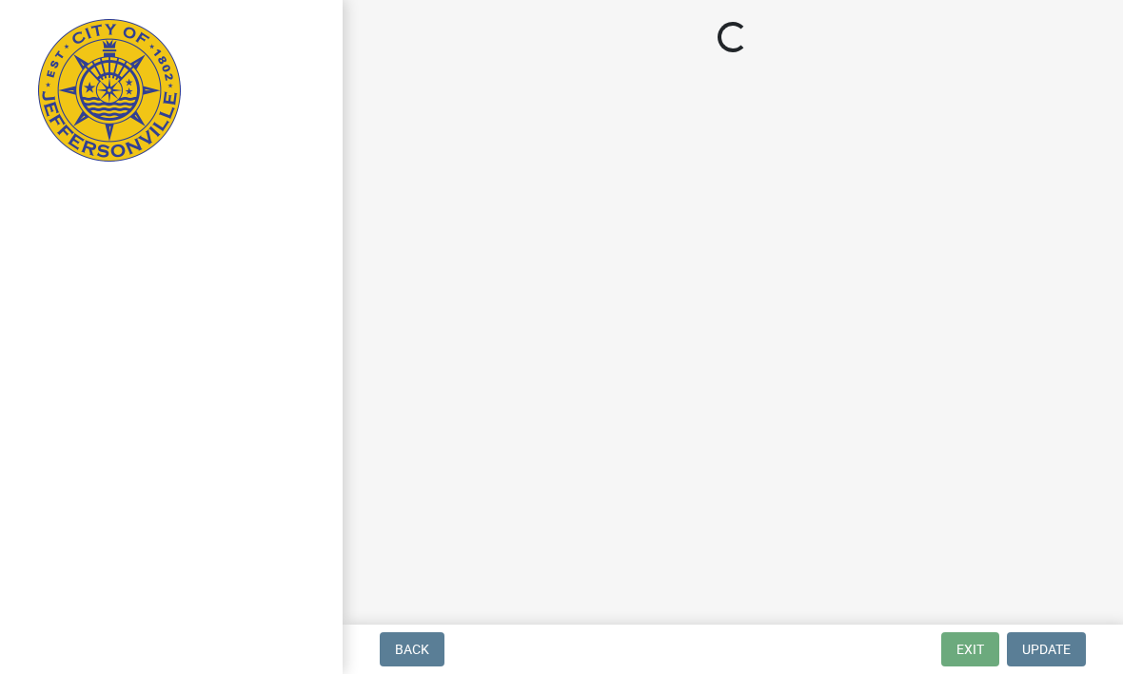
select select "IN"
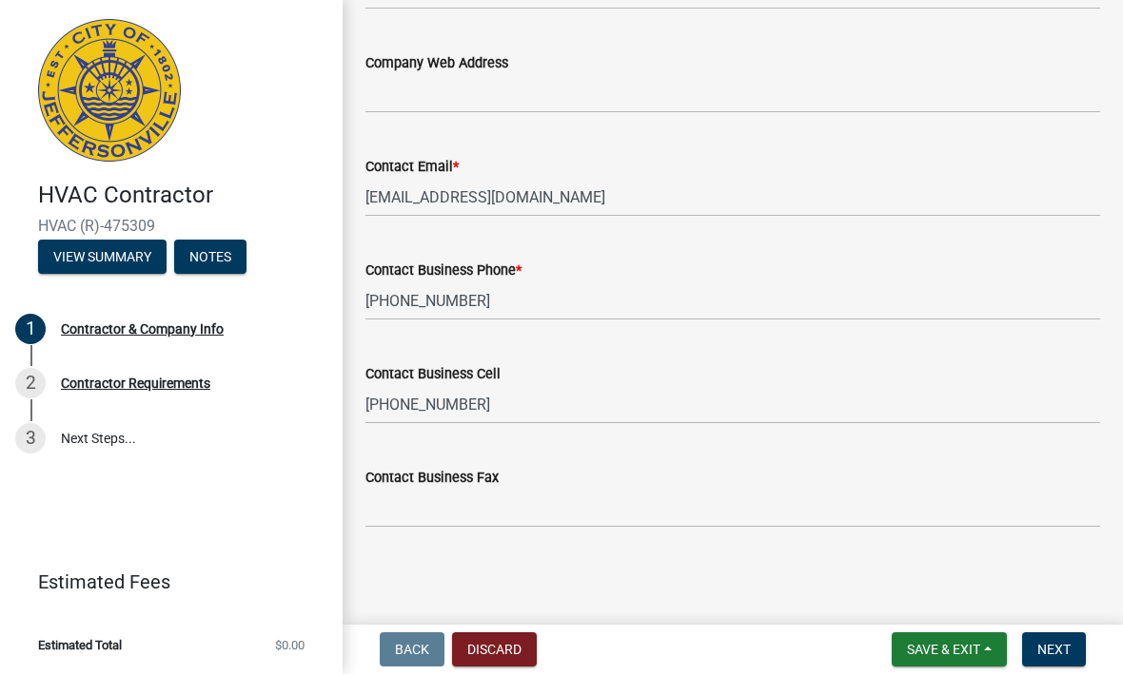
scroll to position [1143, 0]
click at [1065, 647] on span "Next" at bounding box center [1053, 650] width 33 height 15
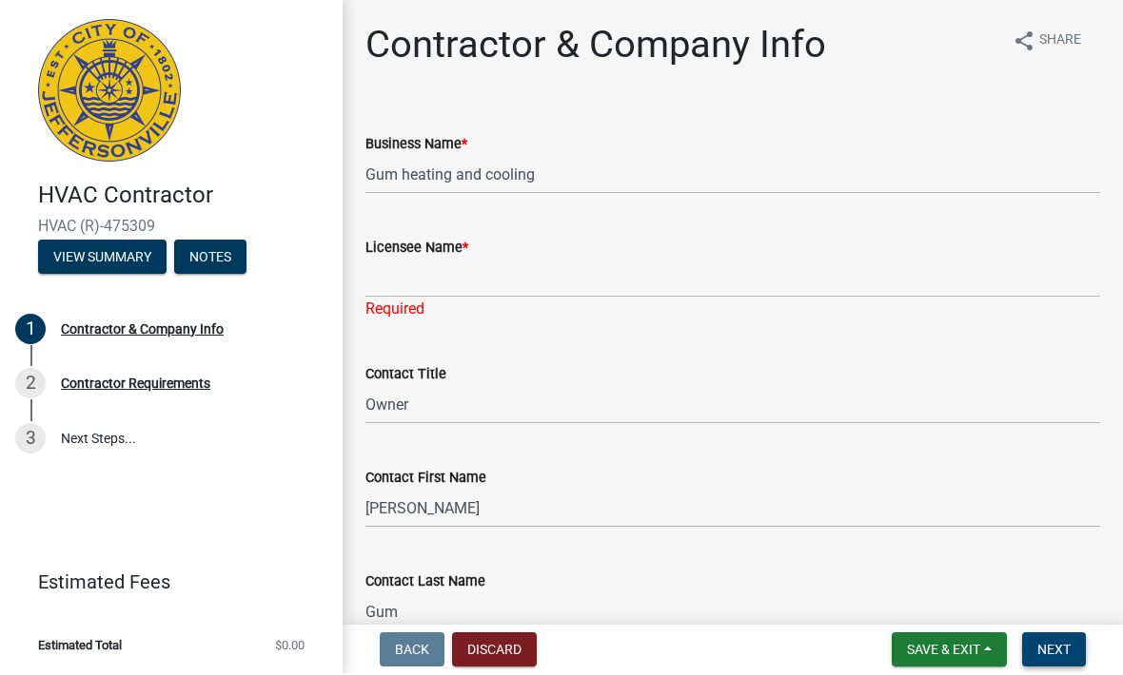
scroll to position [0, 0]
click at [395, 318] on div "Required" at bounding box center [732, 310] width 734 height 23
click at [427, 266] on input "Licensee Name *" at bounding box center [732, 279] width 734 height 39
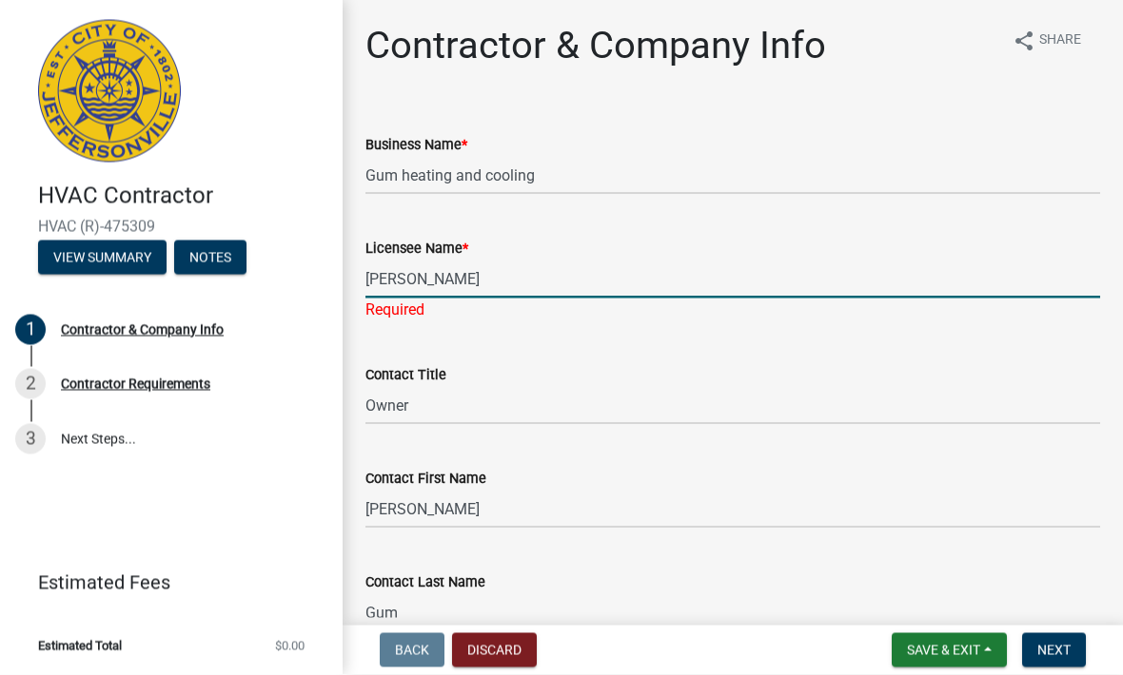
type input "Ernie Gum"
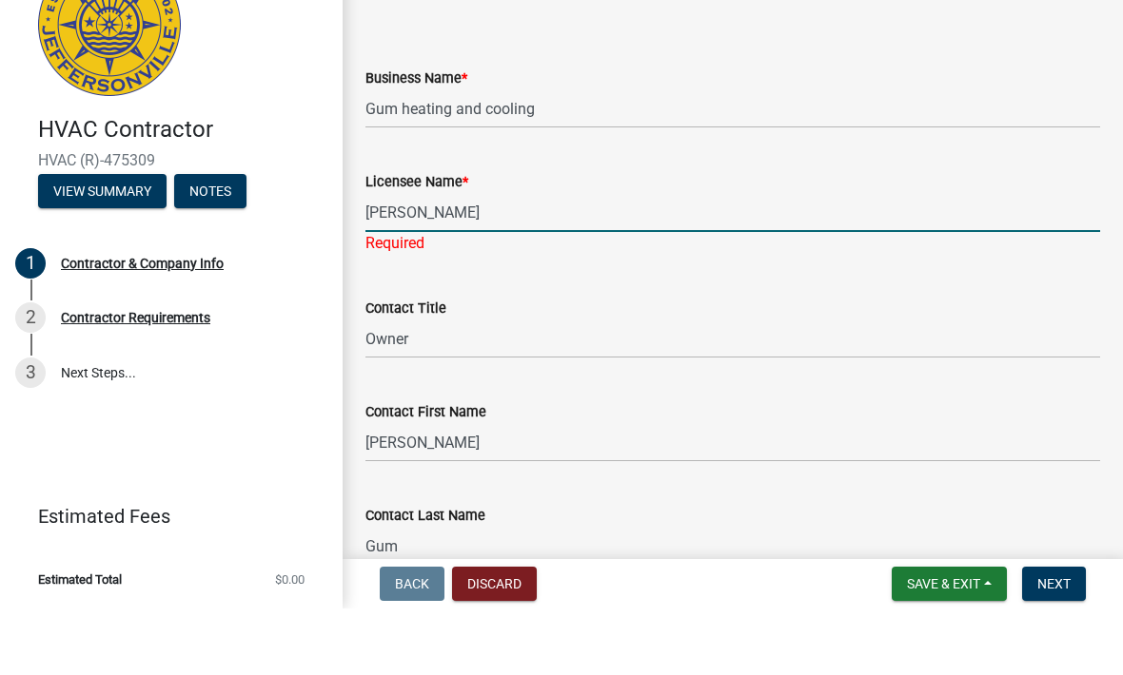
scroll to position [1, 0]
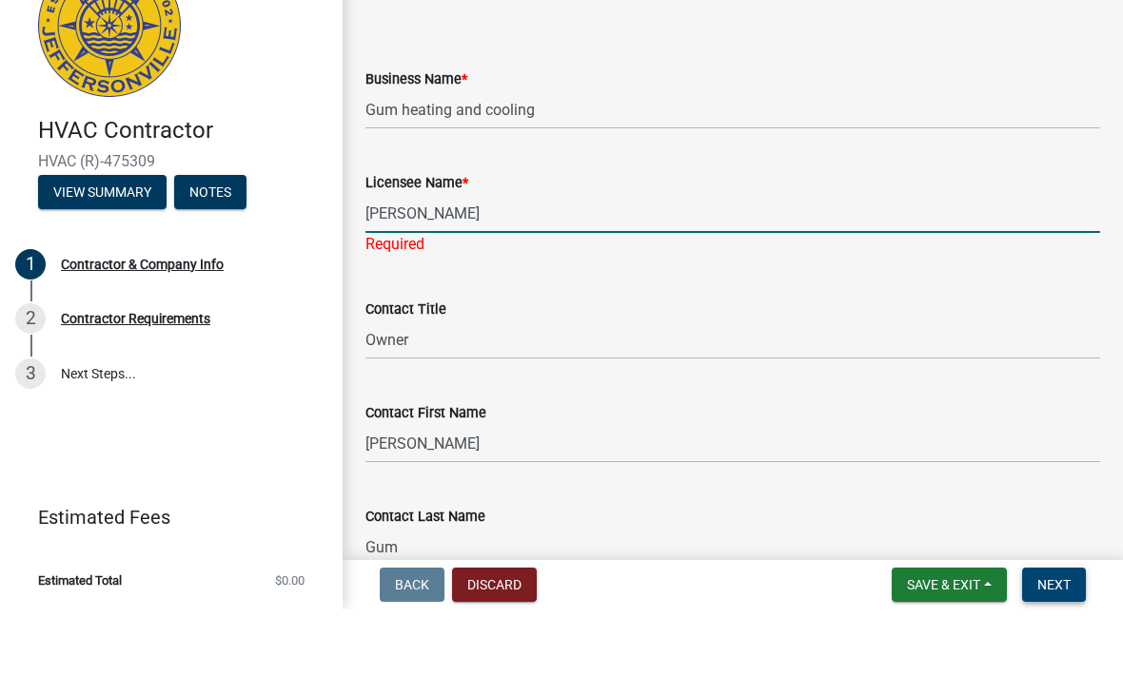
click at [1068, 643] on span "Next" at bounding box center [1053, 650] width 33 height 15
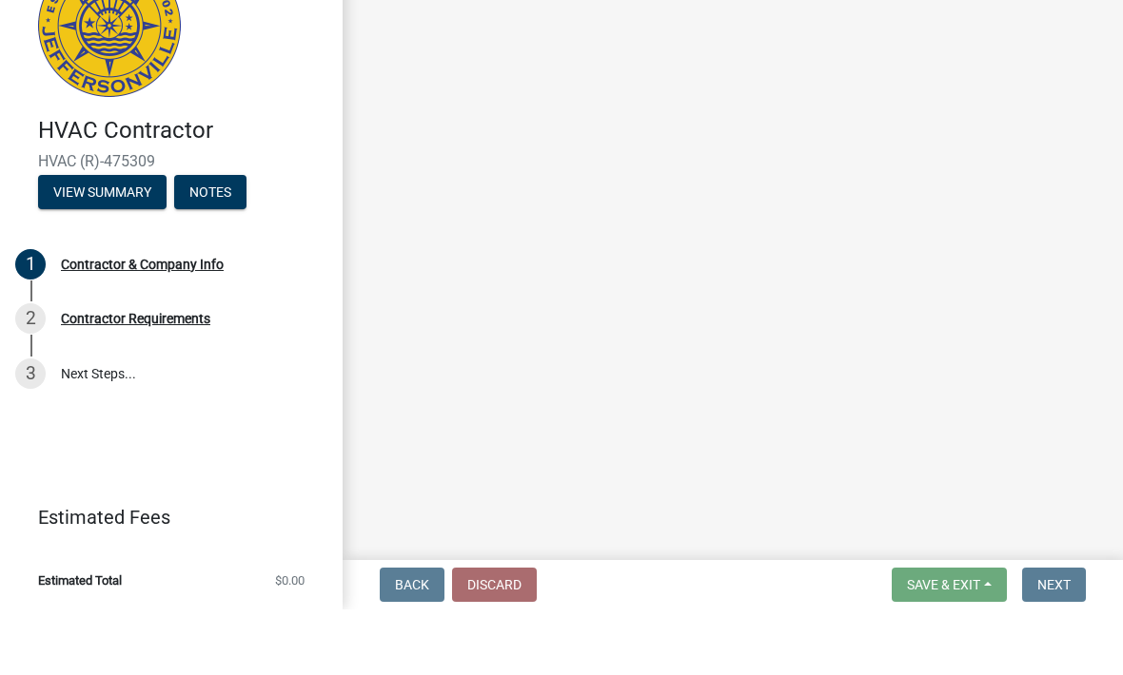
scroll to position [0, 0]
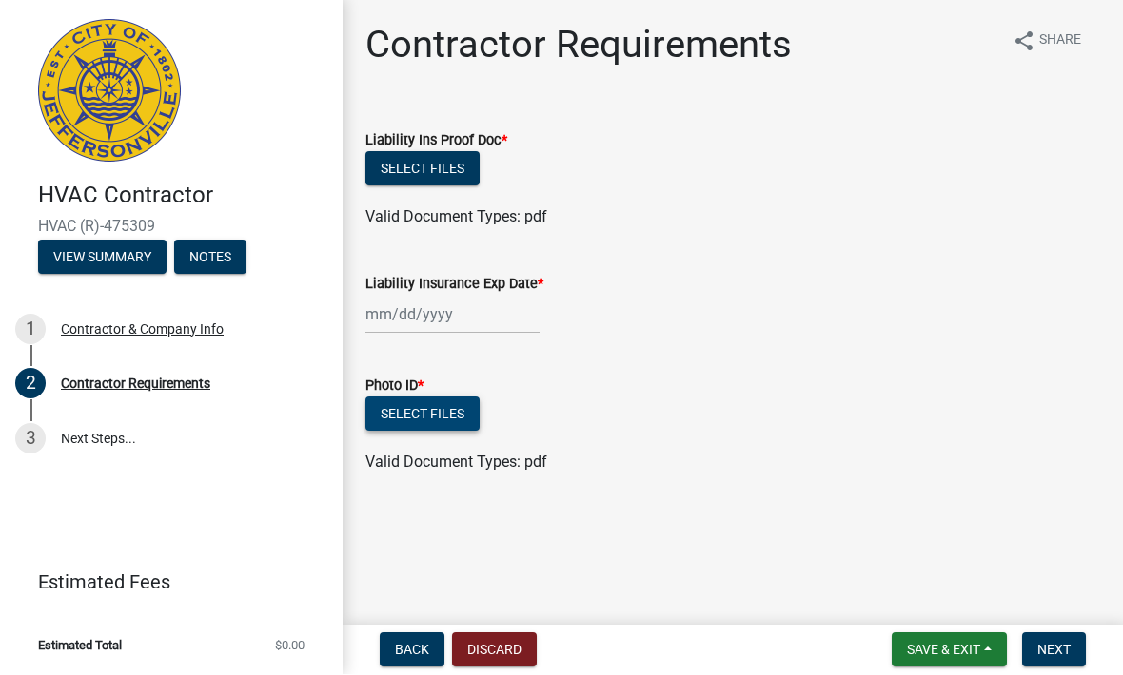
click at [445, 428] on button "Select files" at bounding box center [422, 415] width 114 height 34
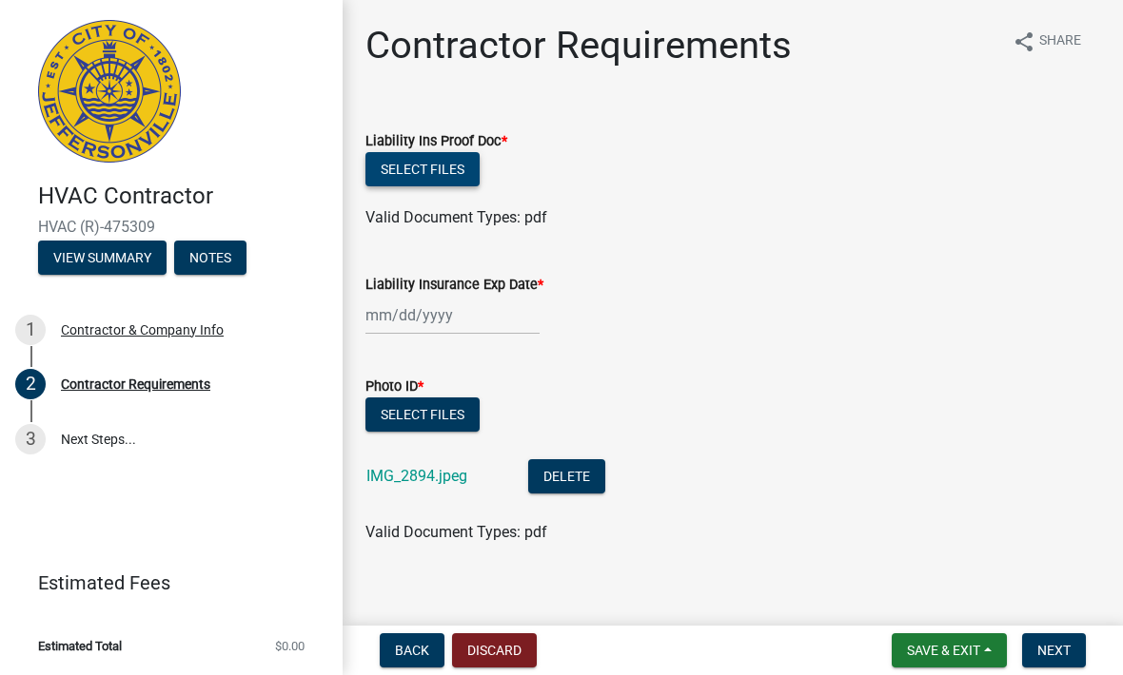
click at [438, 152] on button "Select files" at bounding box center [422, 169] width 114 height 34
click at [435, 181] on button "Select files" at bounding box center [422, 169] width 114 height 34
click at [455, 166] on button "Select files" at bounding box center [422, 169] width 114 height 34
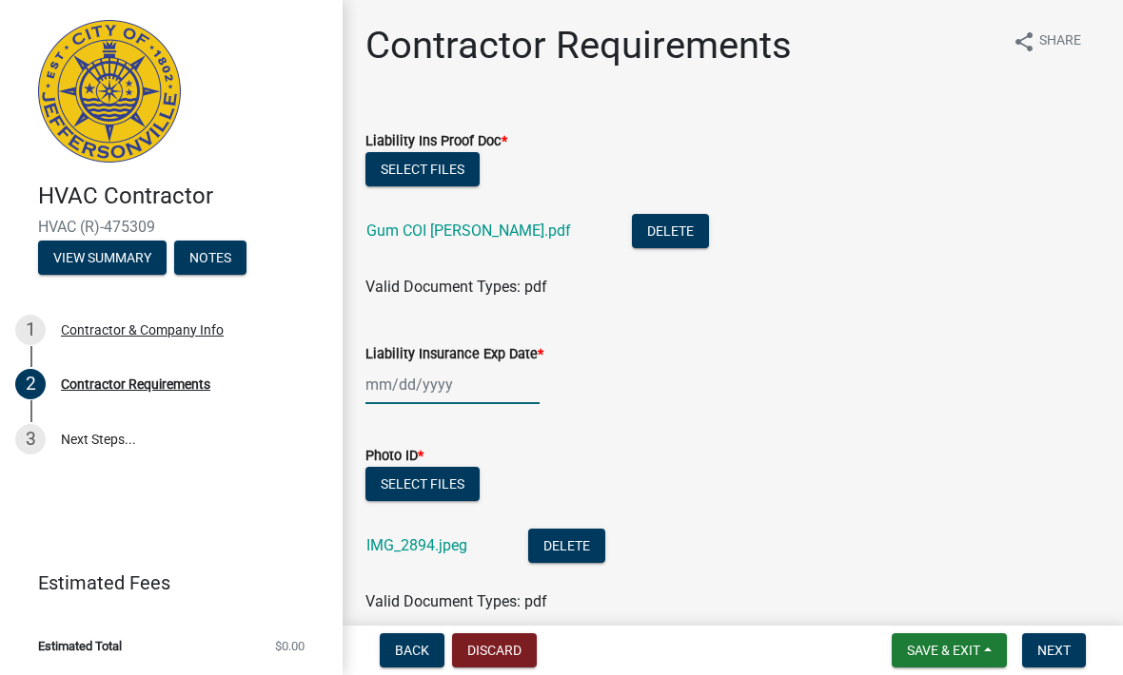
click at [401, 380] on div at bounding box center [452, 384] width 174 height 39
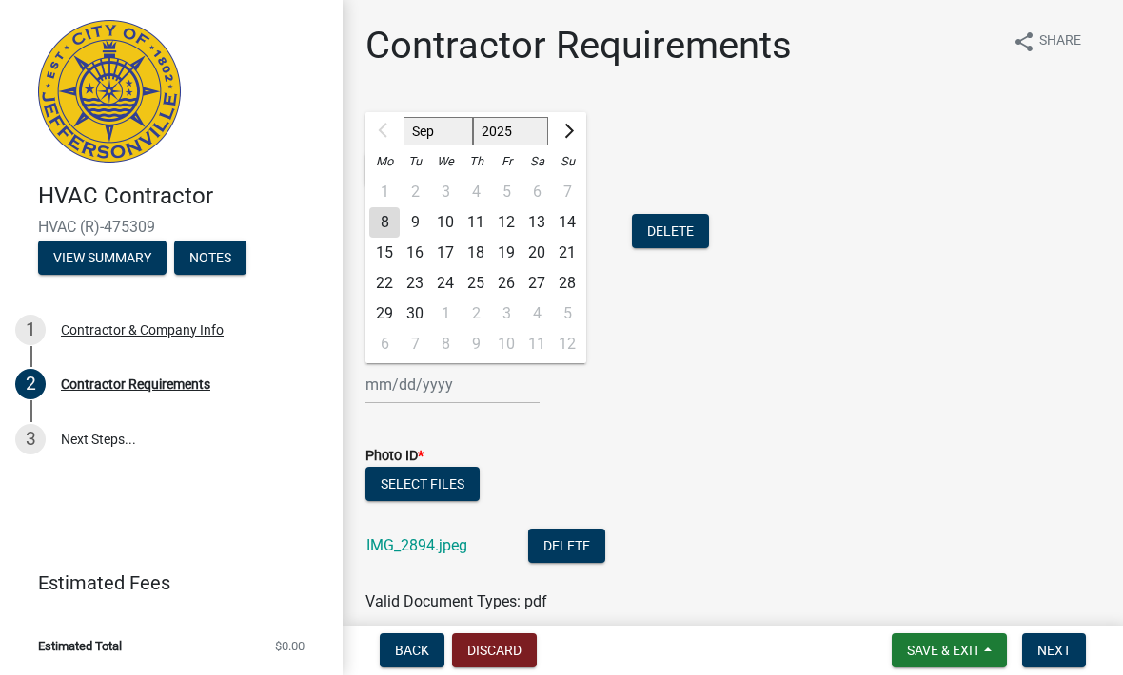
click at [440, 128] on select "Sep Oct Nov Dec" at bounding box center [437, 131] width 69 height 29
select select "12"
click at [448, 320] on div "31" at bounding box center [445, 314] width 30 height 30
type input "12/31/2025"
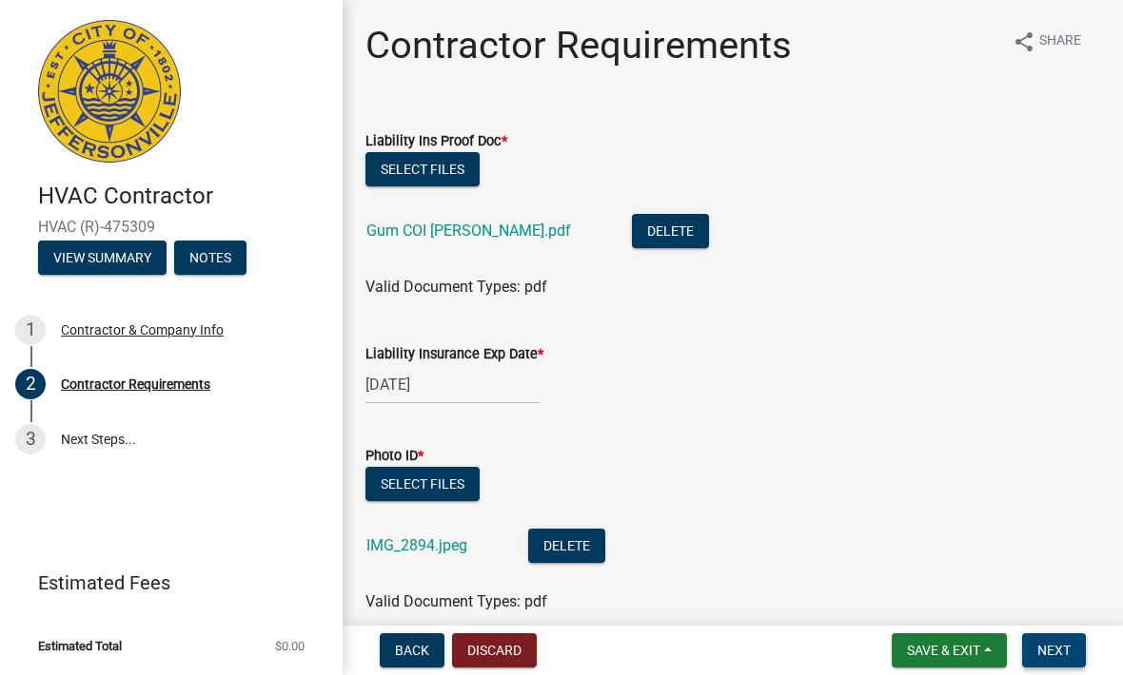
click at [1069, 658] on span "Next" at bounding box center [1053, 650] width 33 height 15
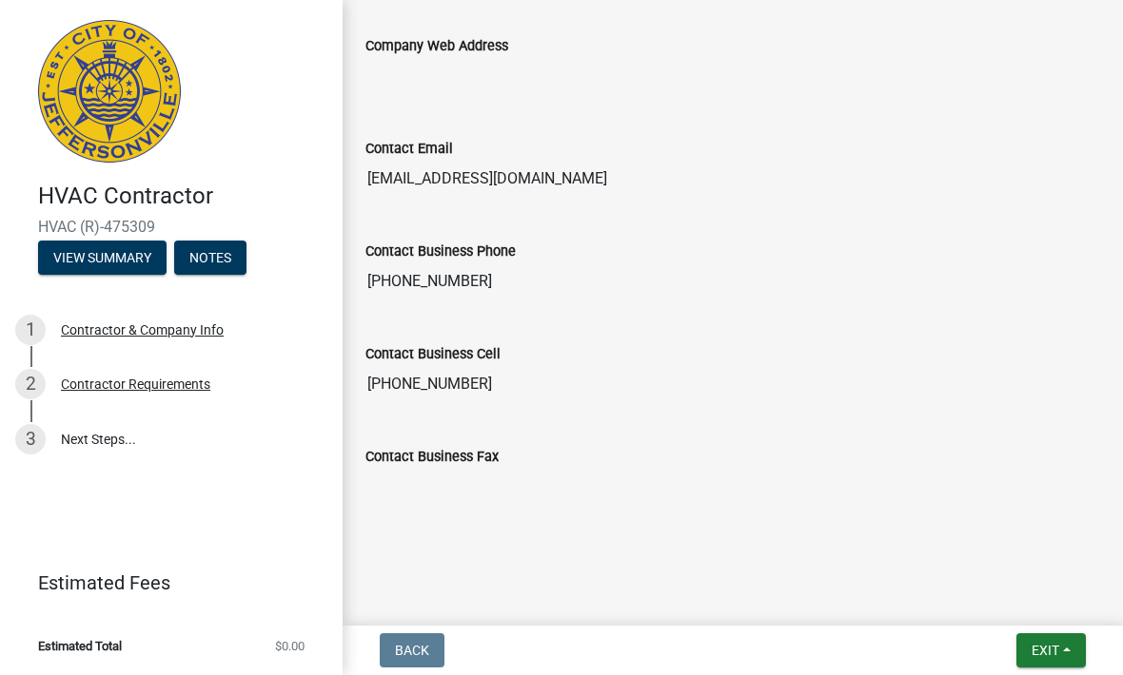
scroll to position [1247, 0]
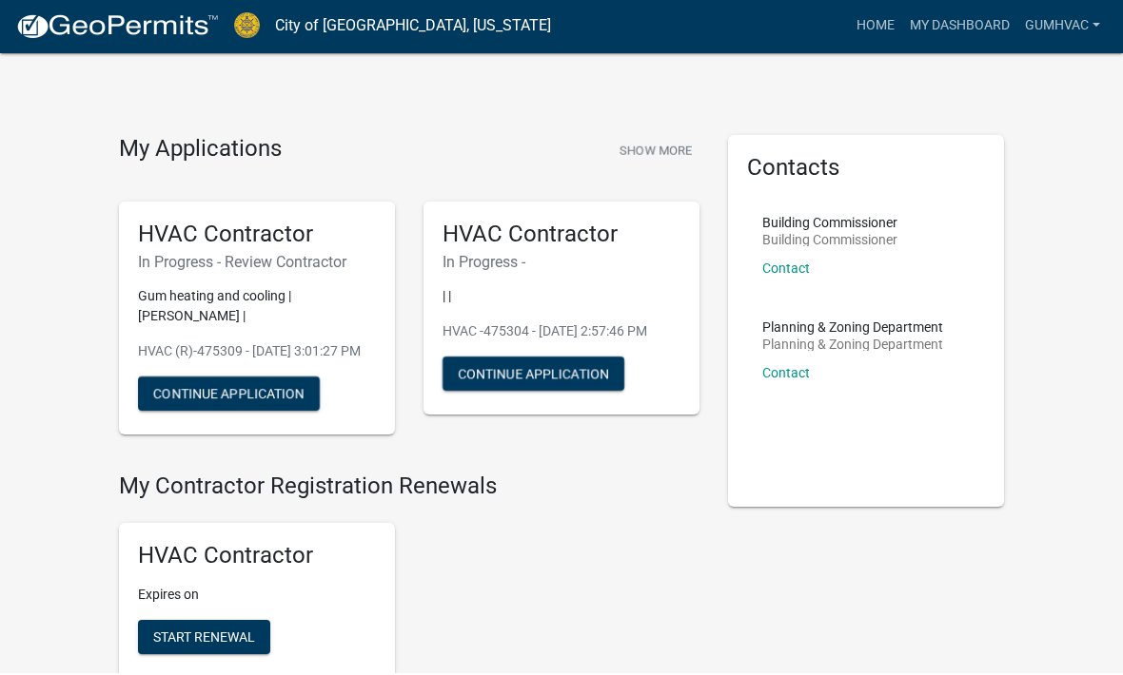
scroll to position [5, 0]
